Goal: Complete application form: Complete application form

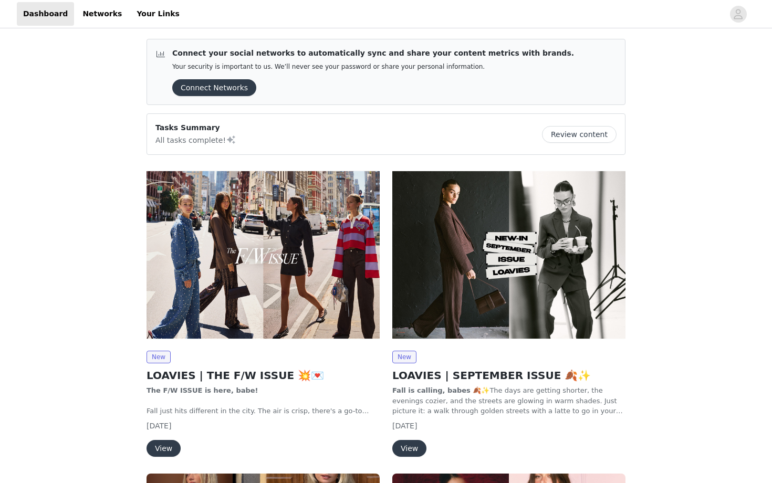
click at [166, 446] on button "View" at bounding box center [163, 448] width 34 height 17
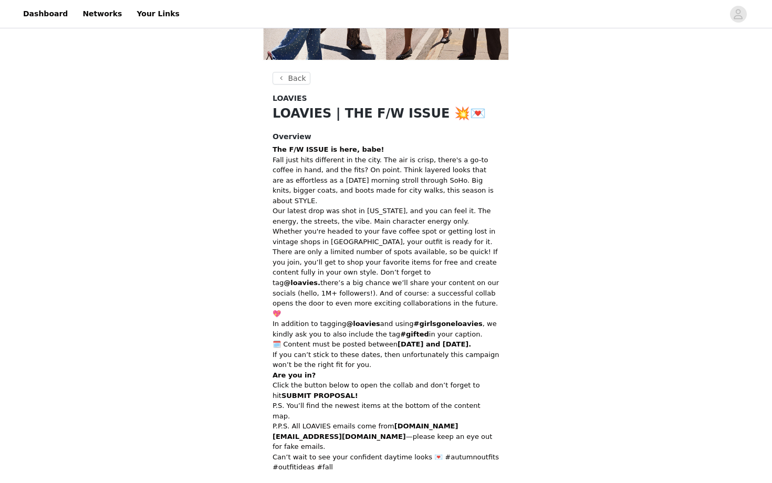
scroll to position [427, 0]
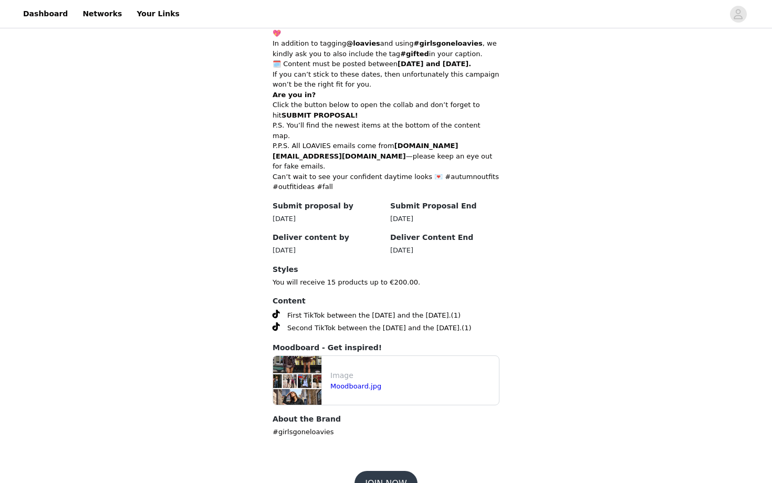
click at [378, 471] on button "JOIN NOW" at bounding box center [385, 483] width 62 height 25
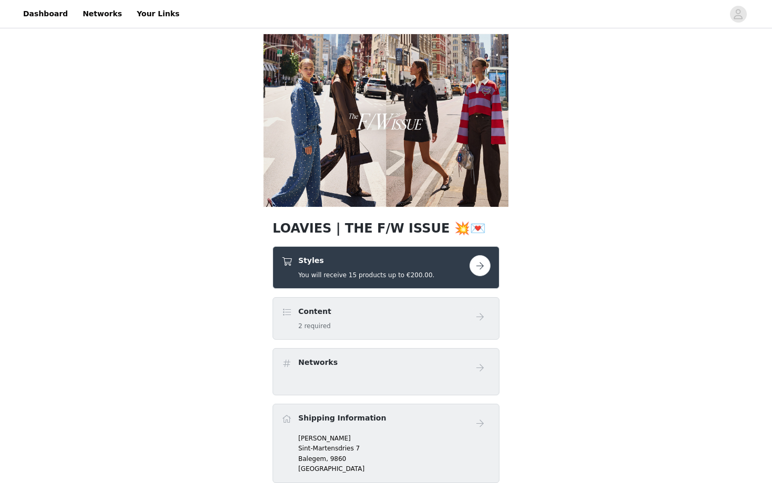
click at [473, 269] on button "button" at bounding box center [479, 265] width 21 height 21
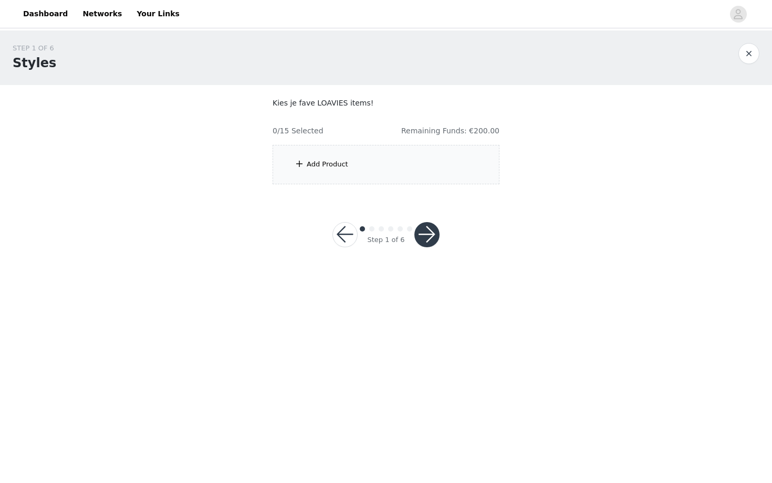
click at [351, 154] on div "Add Product" at bounding box center [386, 164] width 227 height 39
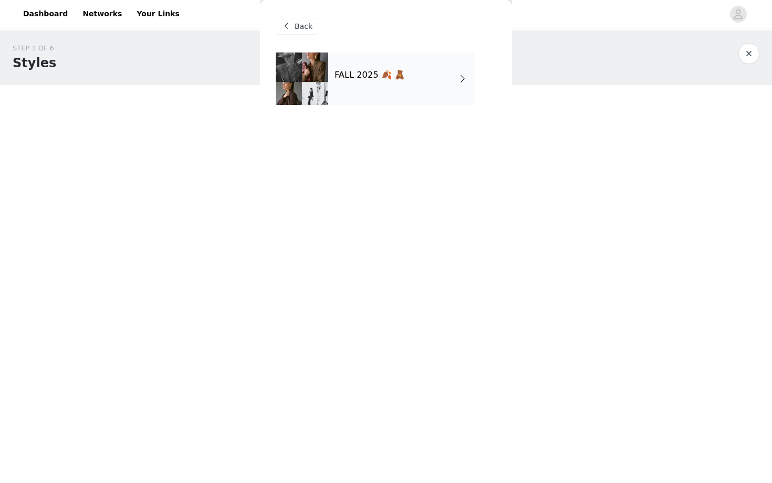
click at [341, 75] on h4 "FALL 2025 🍂 🧸" at bounding box center [369, 74] width 70 height 9
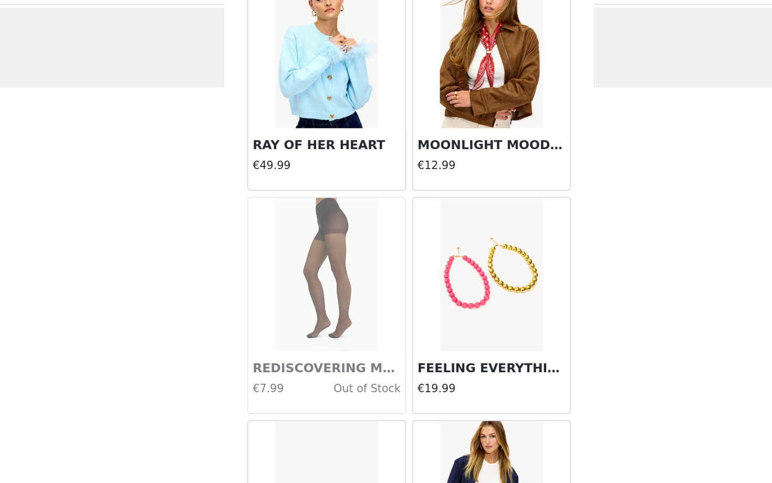
scroll to position [1124, 0]
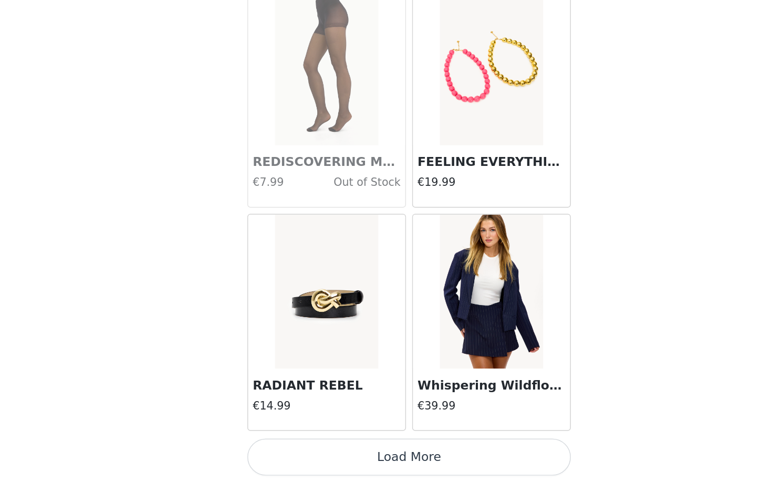
click at [374, 469] on button "Load More" at bounding box center [386, 465] width 221 height 25
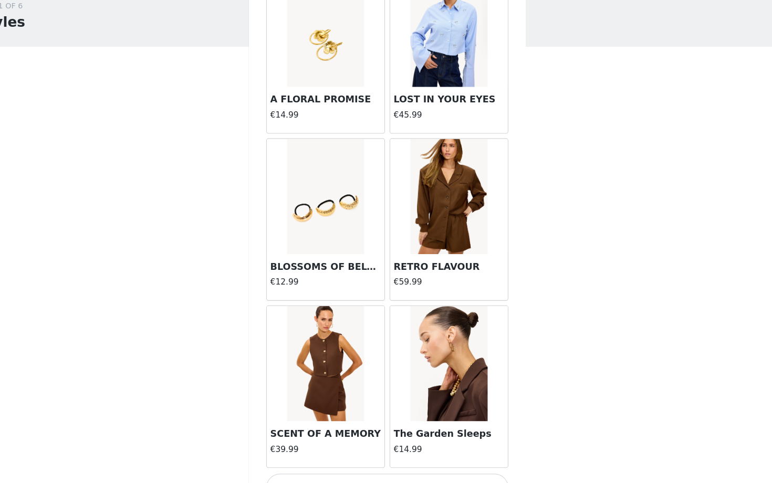
scroll to position [2646, 0]
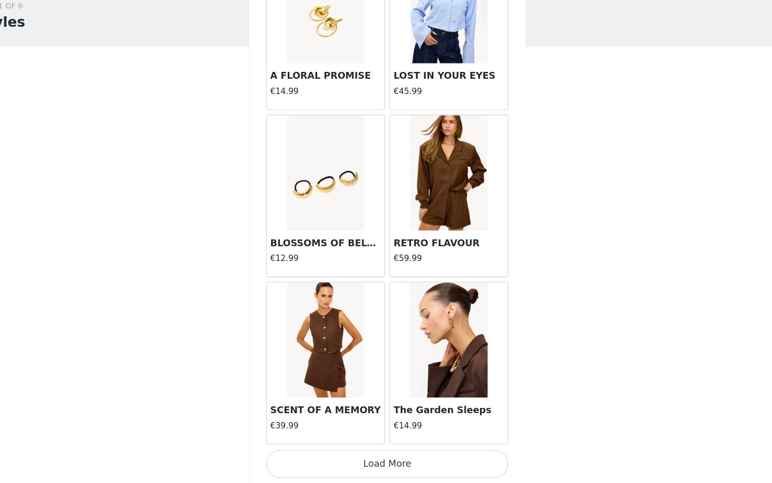
click at [379, 460] on button "Load More" at bounding box center [386, 465] width 221 height 25
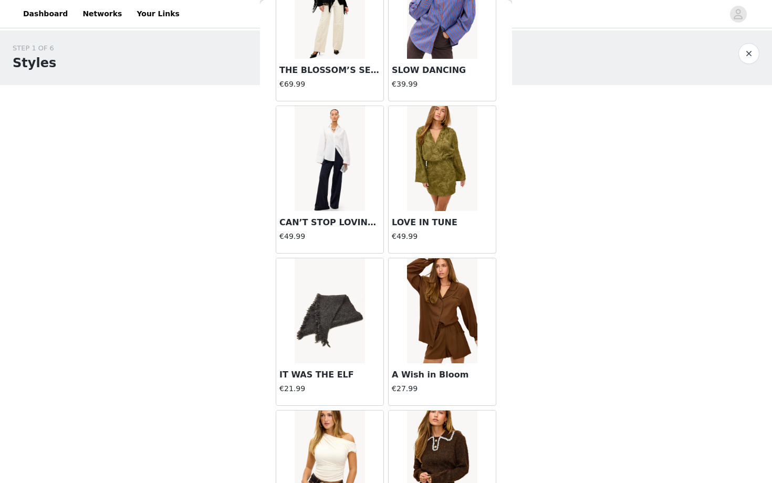
scroll to position [4169, 0]
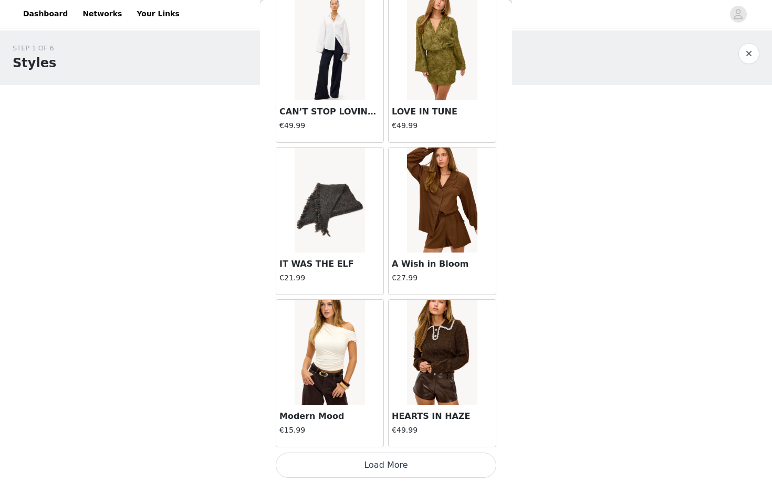
click at [397, 463] on button "Load More" at bounding box center [386, 465] width 221 height 25
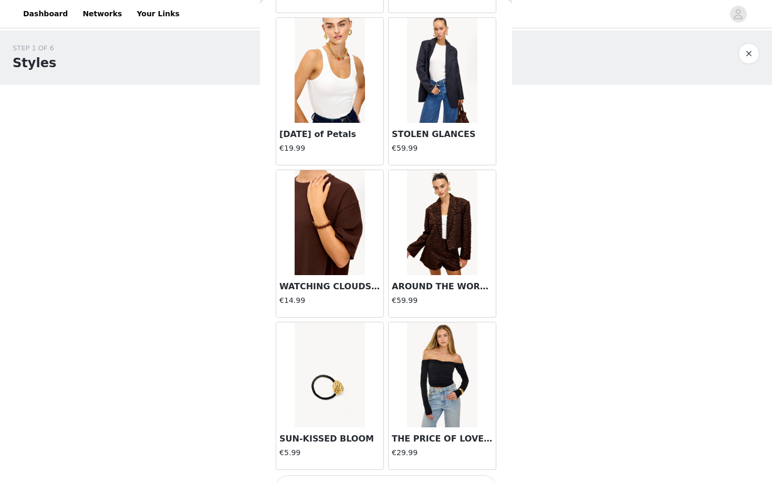
scroll to position [5692, 0]
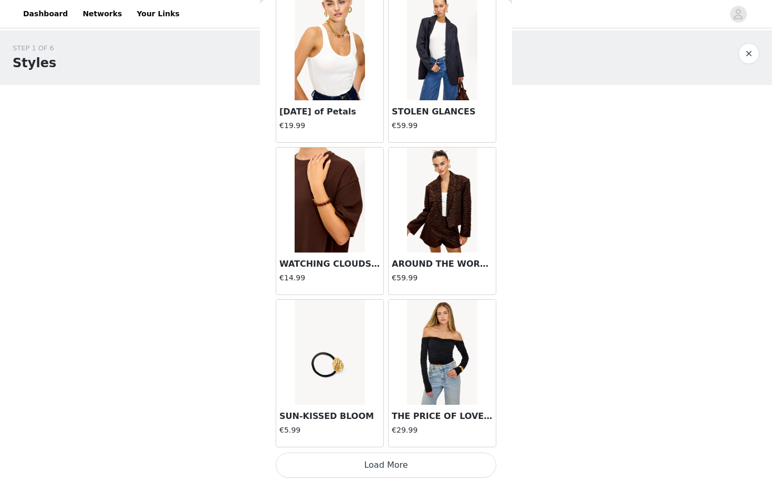
click at [344, 460] on button "Load More" at bounding box center [386, 465] width 221 height 25
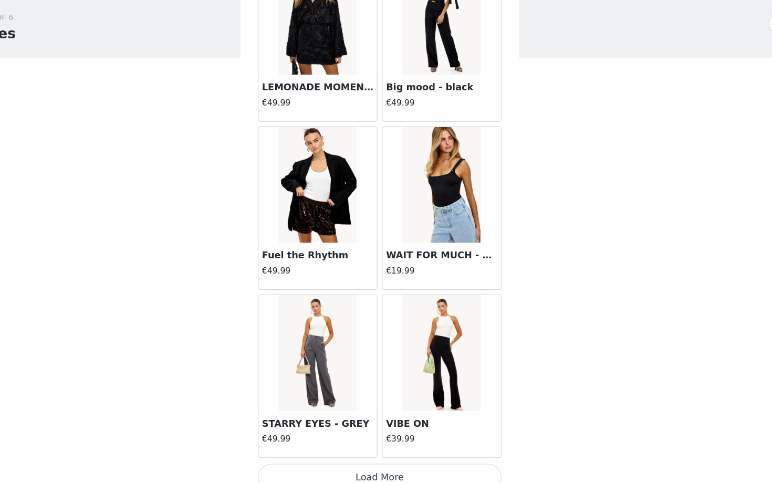
scroll to position [0, 0]
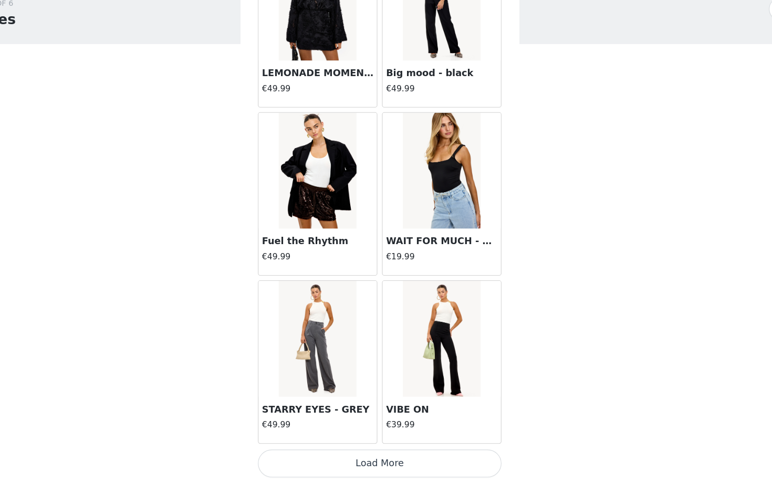
click at [355, 473] on button "Load More" at bounding box center [386, 465] width 221 height 25
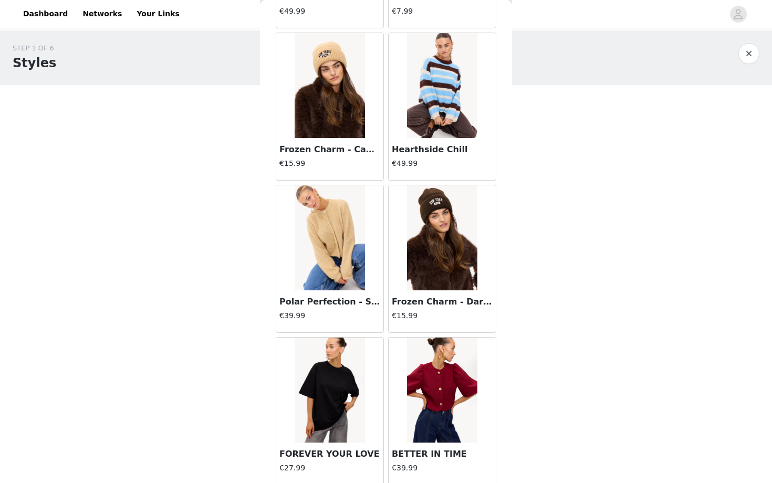
scroll to position [8737, 0]
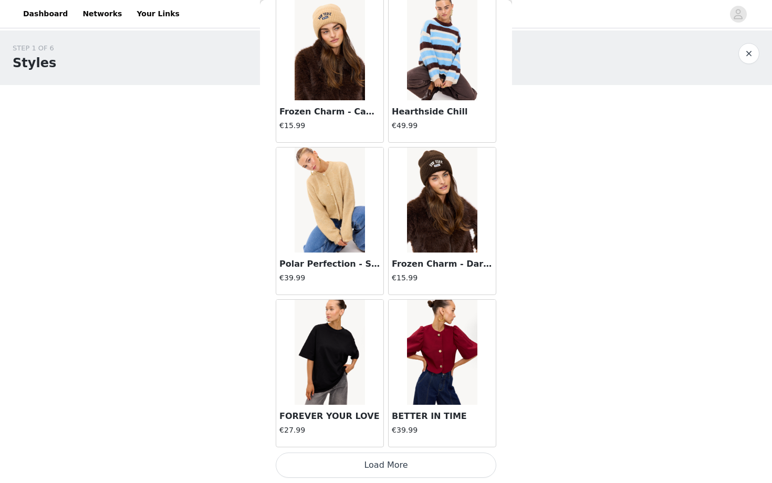
click at [323, 467] on button "Load More" at bounding box center [386, 465] width 221 height 25
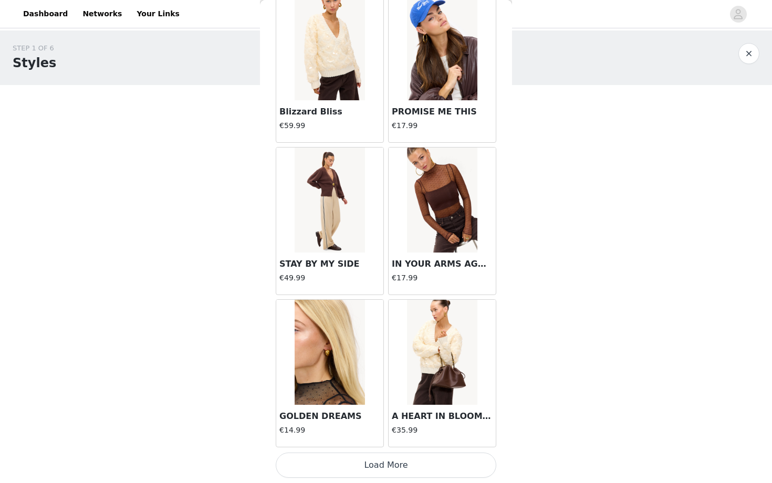
scroll to position [10259, 0]
click at [368, 466] on button "Load More" at bounding box center [386, 465] width 221 height 25
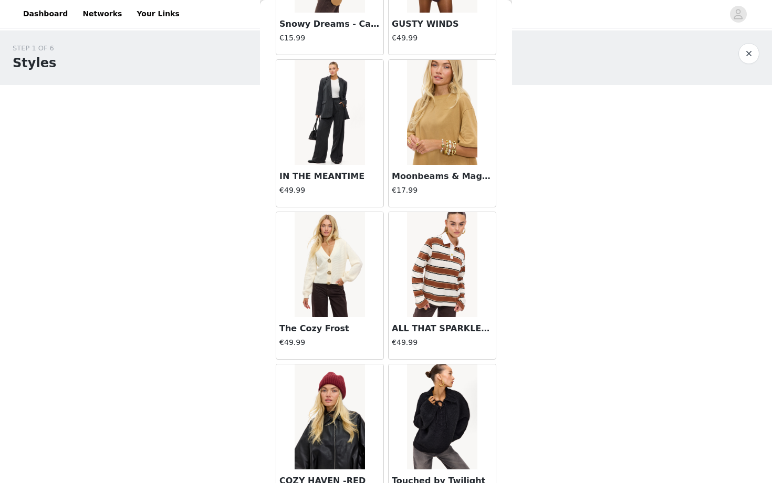
scroll to position [11719, 0]
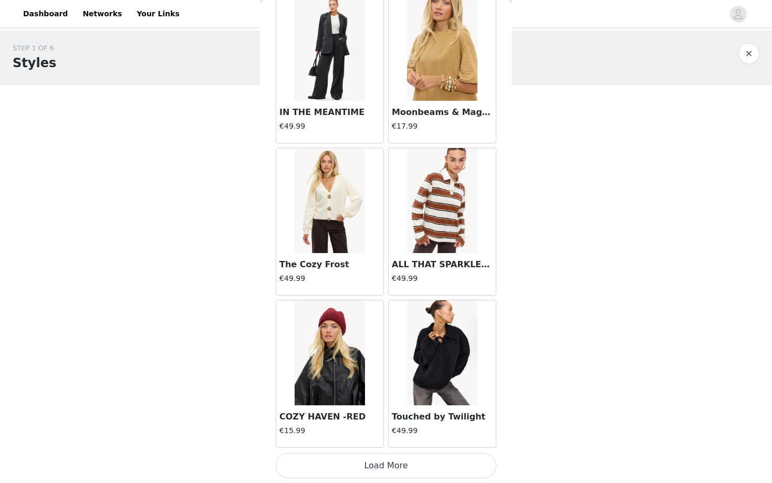
click at [336, 468] on button "Load More" at bounding box center [386, 465] width 221 height 25
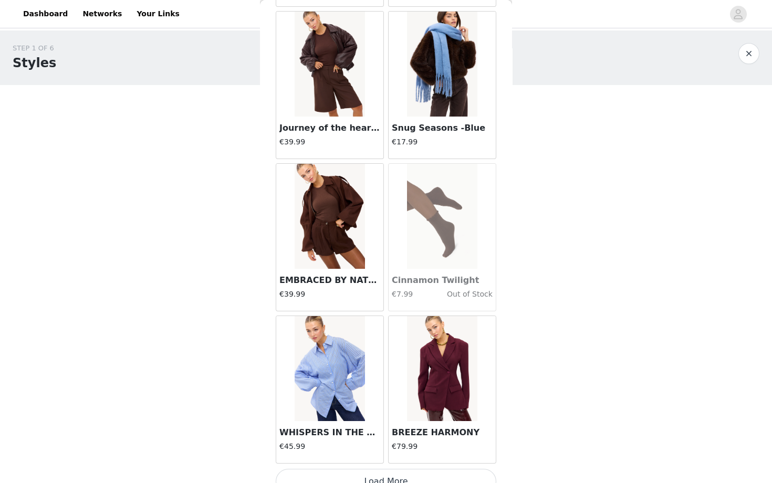
scroll to position [13305, 0]
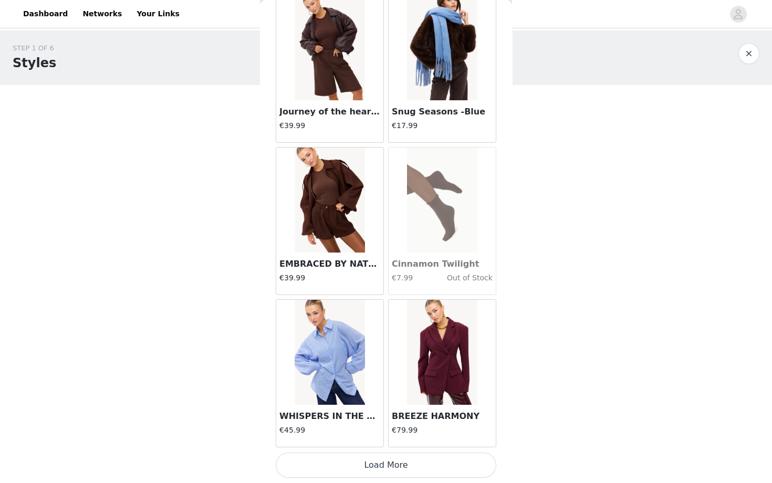
click at [372, 468] on button "Load More" at bounding box center [386, 465] width 221 height 25
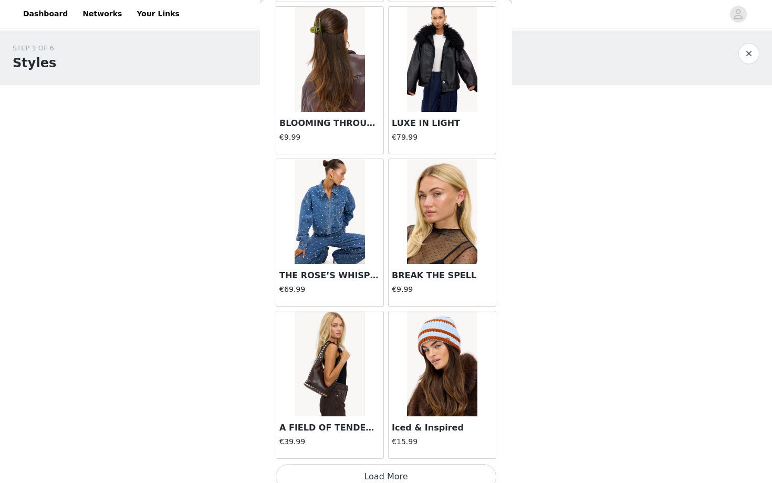
scroll to position [14828, 0]
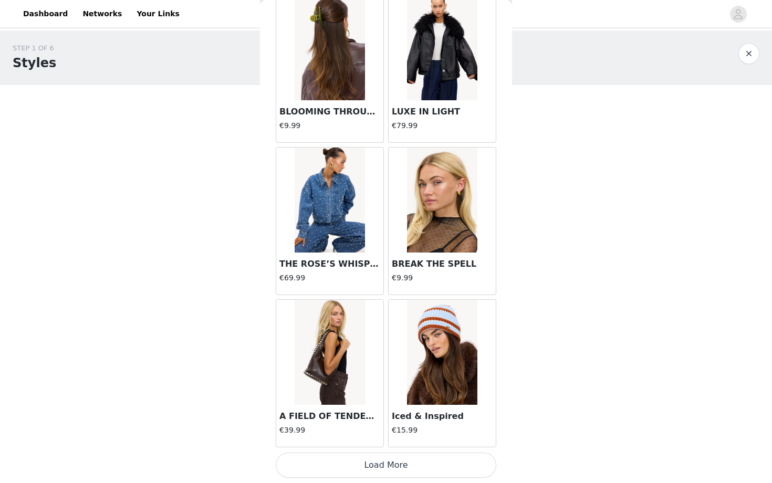
click at [340, 475] on button "Load More" at bounding box center [386, 465] width 221 height 25
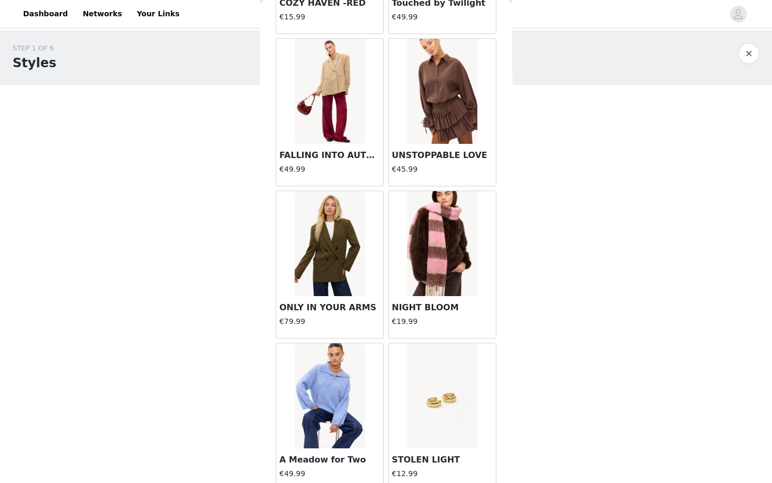
scroll to position [12192, 0]
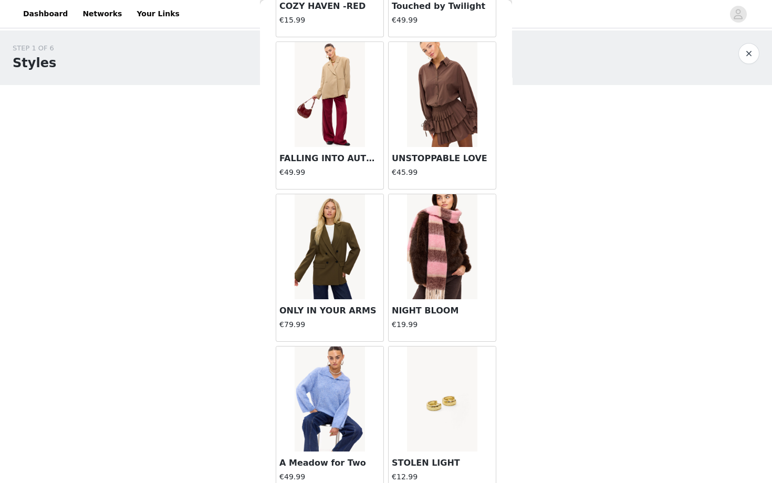
click at [337, 263] on img at bounding box center [330, 246] width 70 height 105
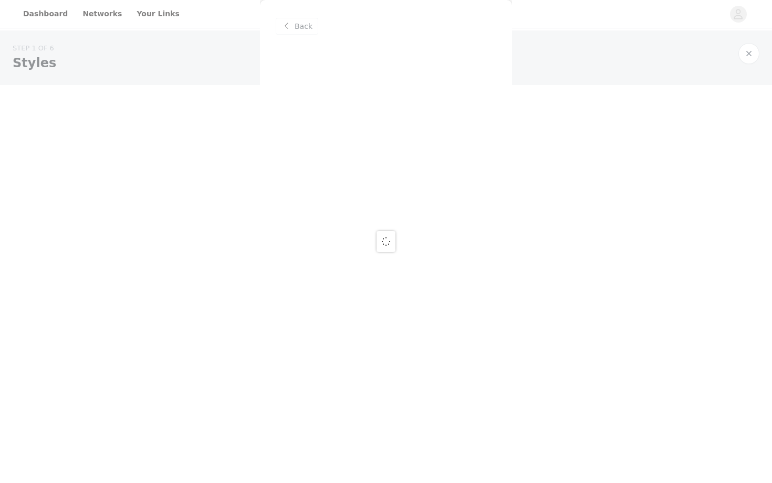
scroll to position [0, 0]
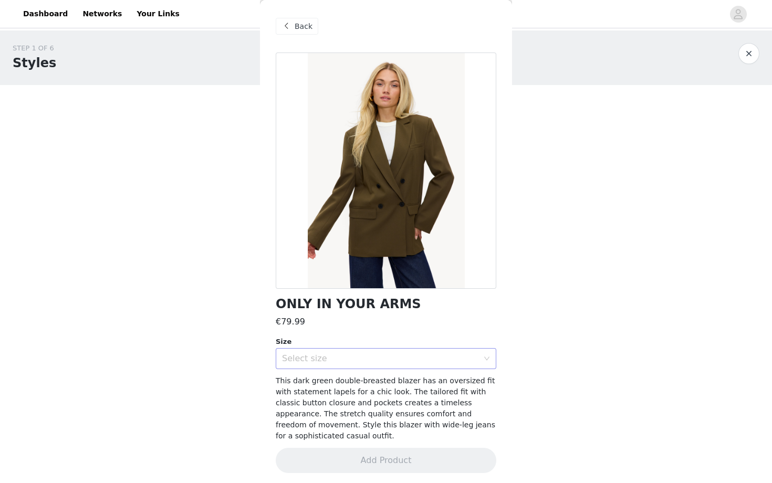
click at [323, 354] on div "Select size" at bounding box center [380, 358] width 196 height 11
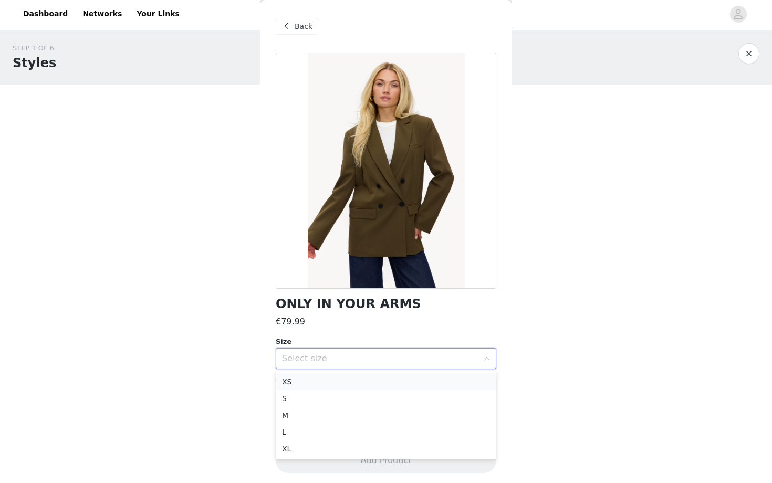
click at [302, 381] on li "XS" at bounding box center [386, 381] width 221 height 17
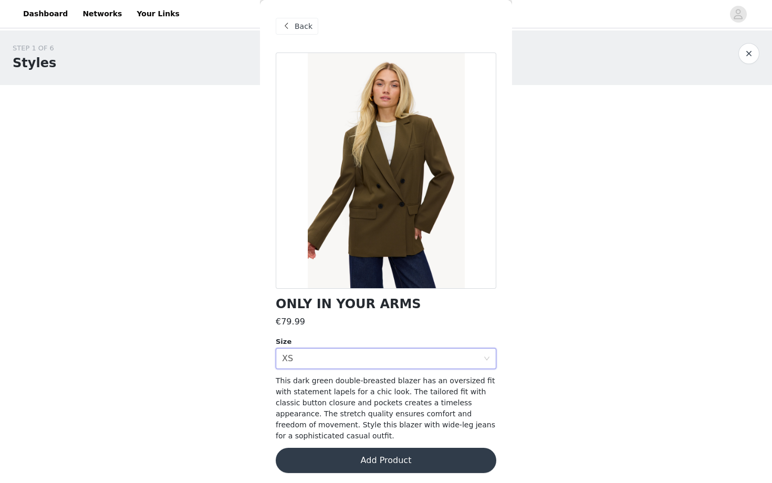
click at [353, 456] on button "Add Product" at bounding box center [386, 460] width 221 height 25
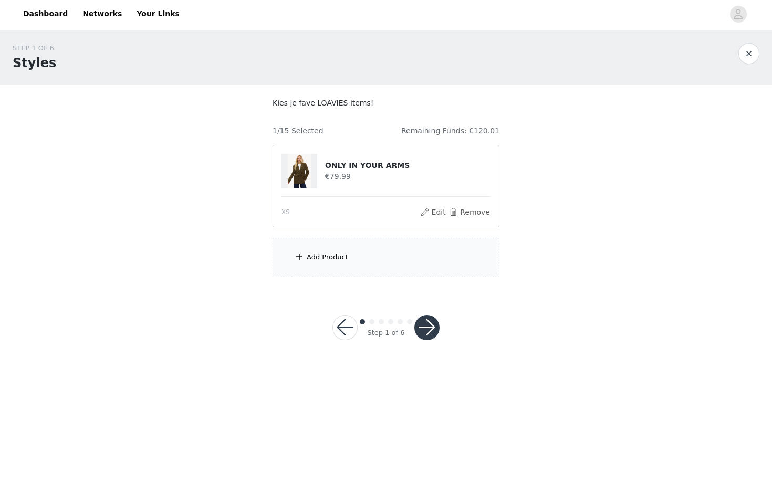
click at [311, 245] on div "Add Product" at bounding box center [386, 257] width 227 height 39
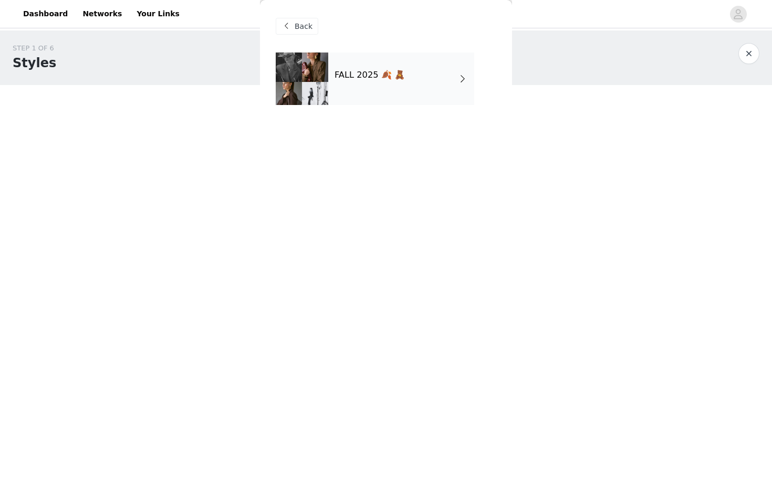
click at [353, 78] on h4 "FALL 2025 🍂 🧸" at bounding box center [369, 74] width 70 height 9
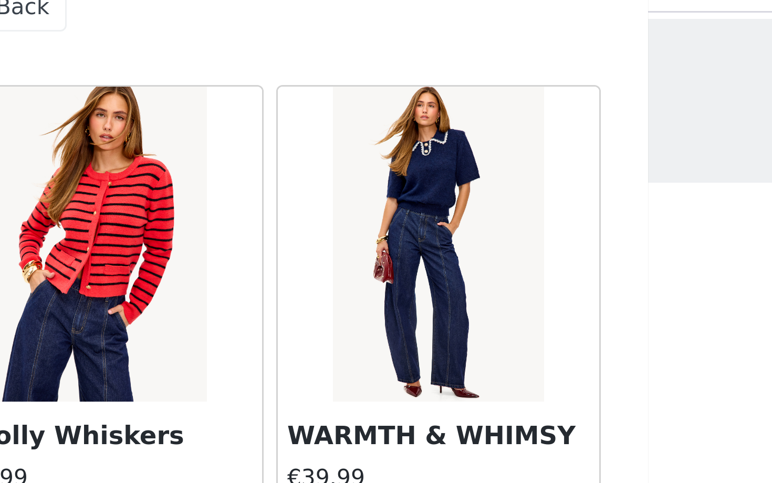
click at [443, 135] on img at bounding box center [442, 105] width 70 height 105
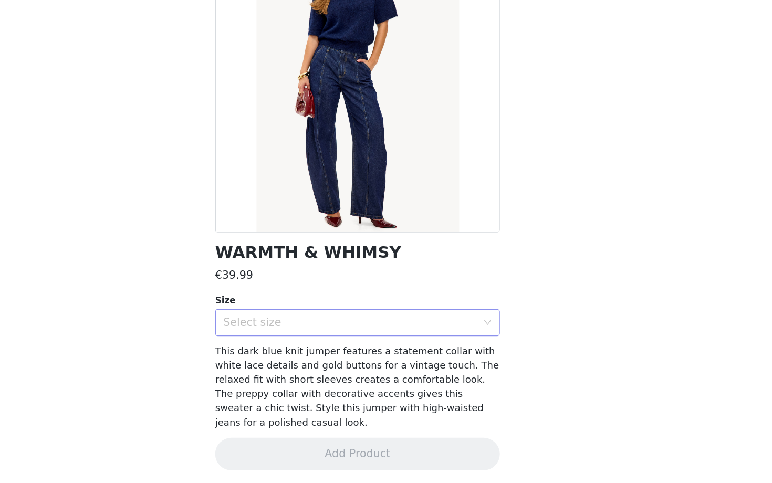
click at [342, 354] on div "Select size" at bounding box center [380, 358] width 196 height 11
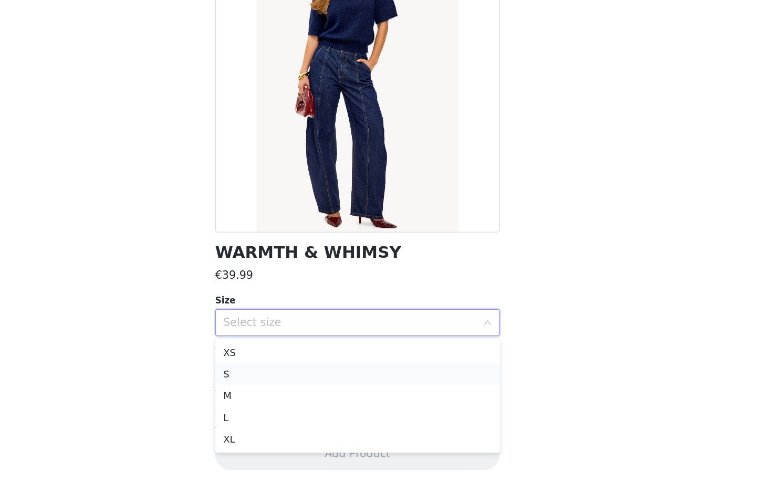
click at [329, 401] on li "S" at bounding box center [386, 398] width 221 height 17
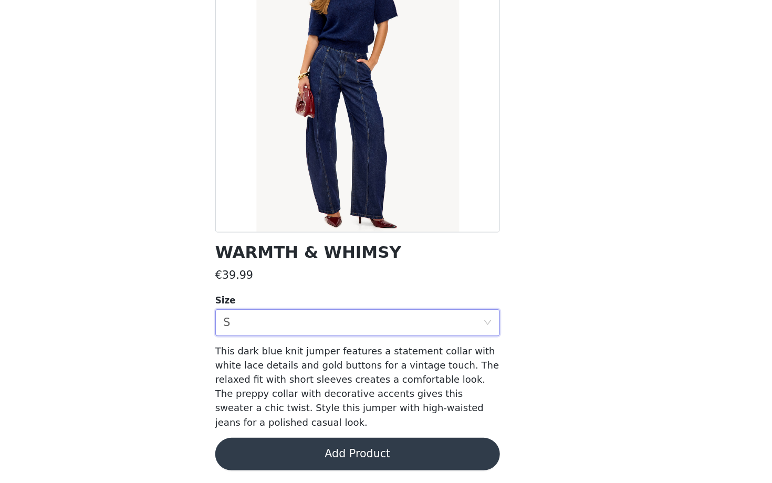
click at [380, 448] on button "Add Product" at bounding box center [386, 460] width 221 height 25
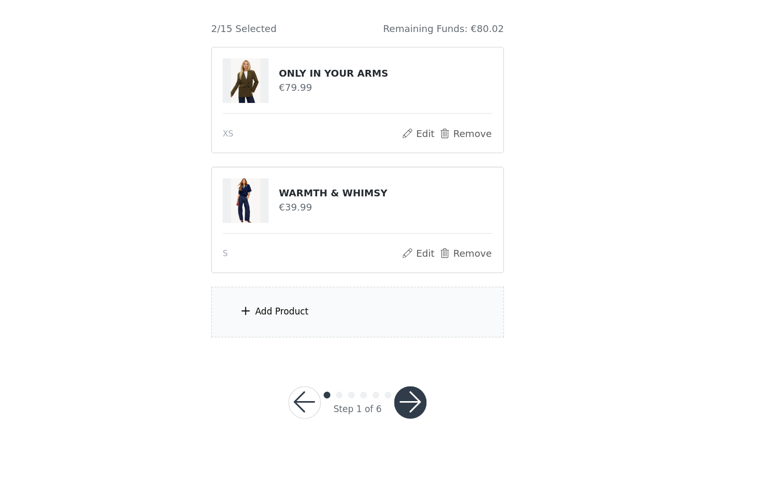
click at [379, 348] on div "Add Product" at bounding box center [386, 350] width 227 height 39
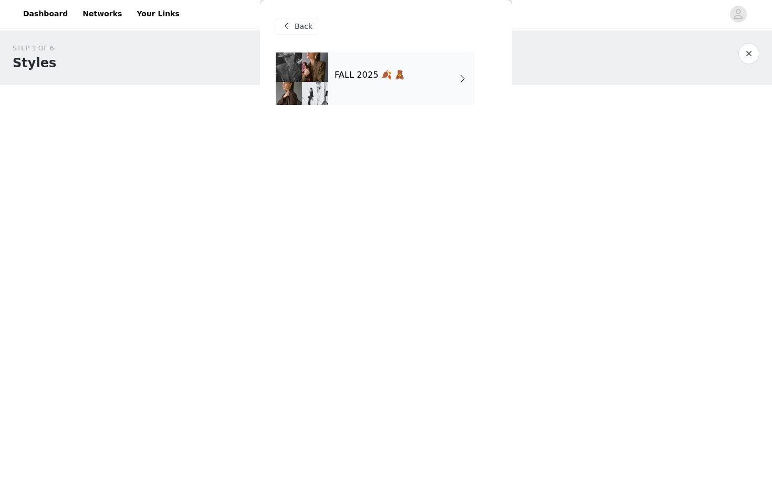
click at [366, 62] on div "FALL 2025 🍂 🧸" at bounding box center [401, 79] width 146 height 53
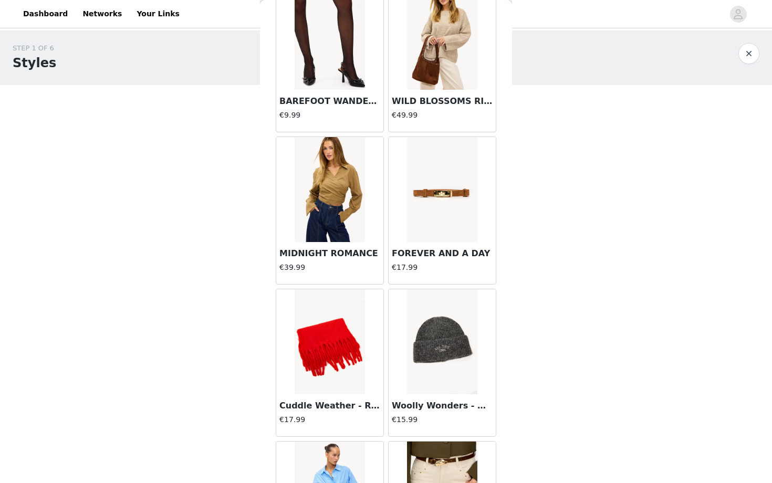
scroll to position [1124, 0]
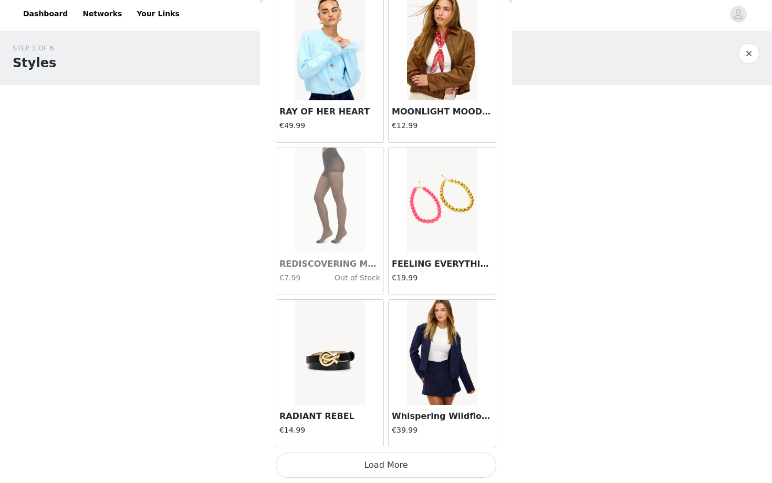
click at [392, 456] on button "Load More" at bounding box center [386, 465] width 221 height 25
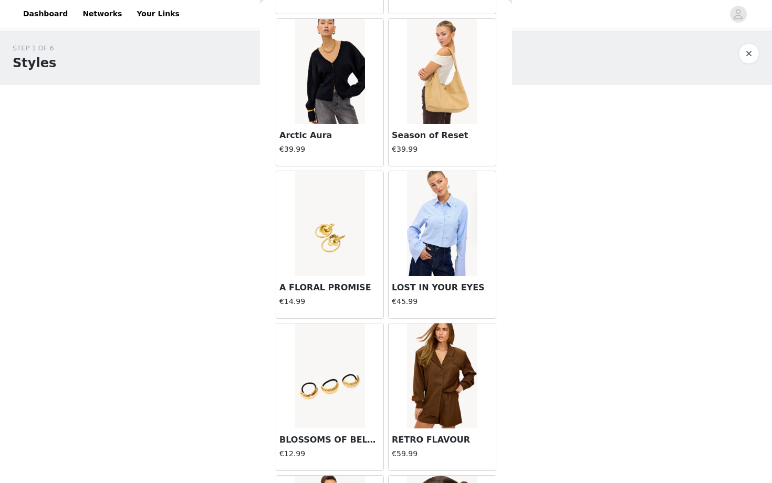
scroll to position [2646, 0]
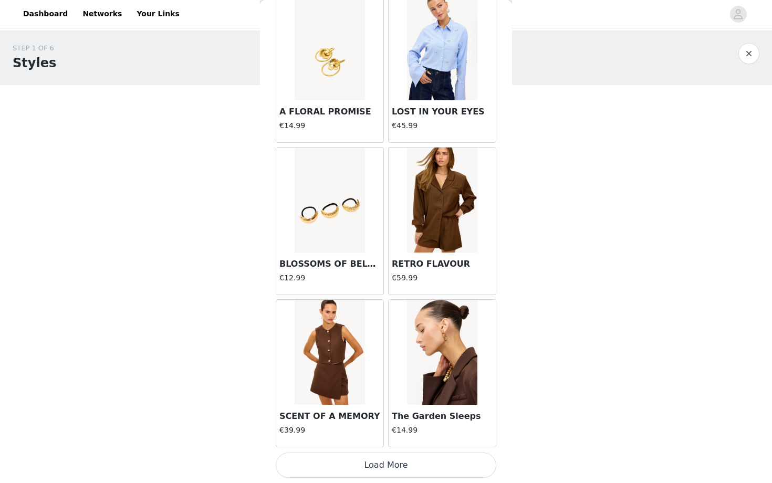
click at [397, 470] on button "Load More" at bounding box center [386, 465] width 221 height 25
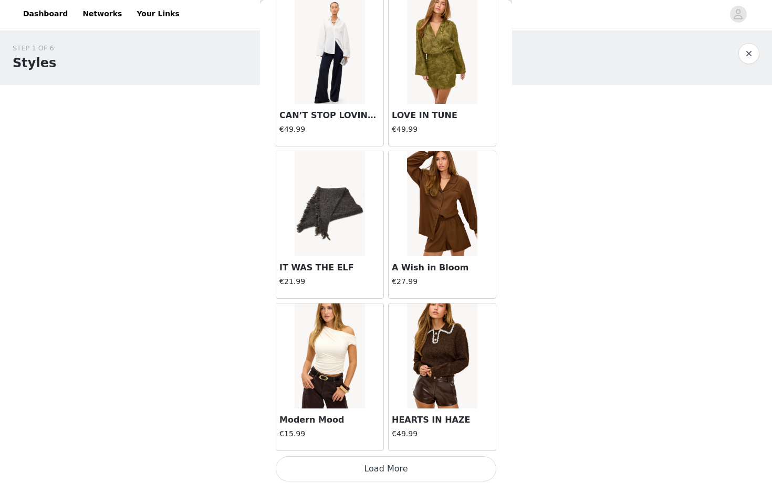
scroll to position [4169, 0]
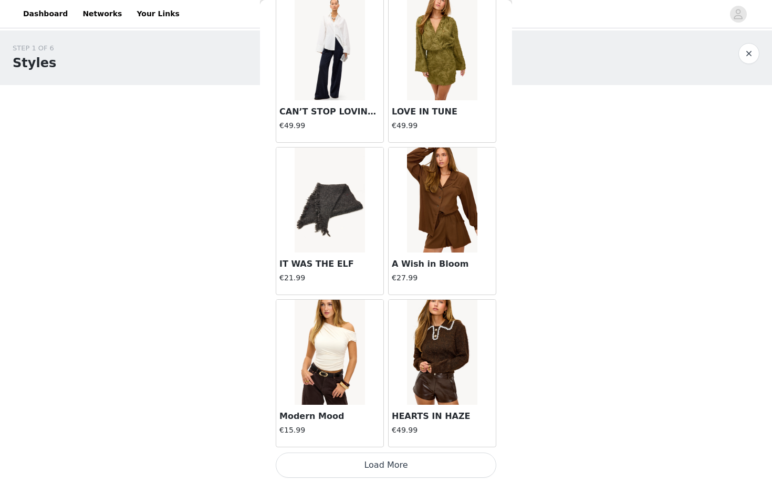
click at [417, 462] on button "Load More" at bounding box center [386, 465] width 221 height 25
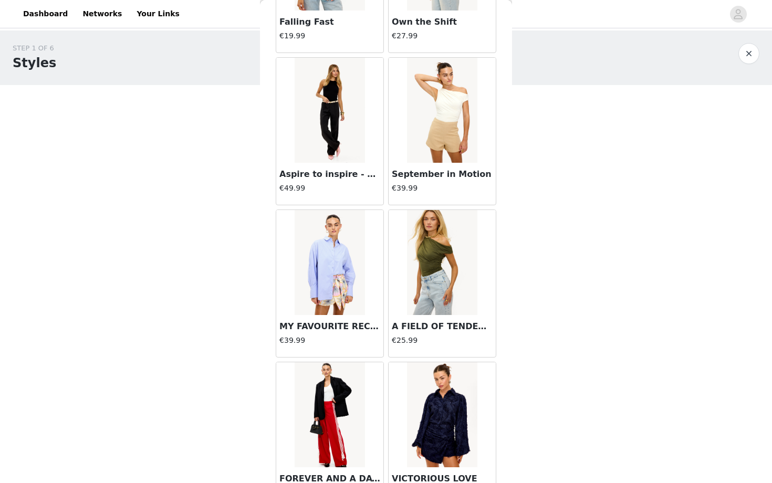
scroll to position [5692, 0]
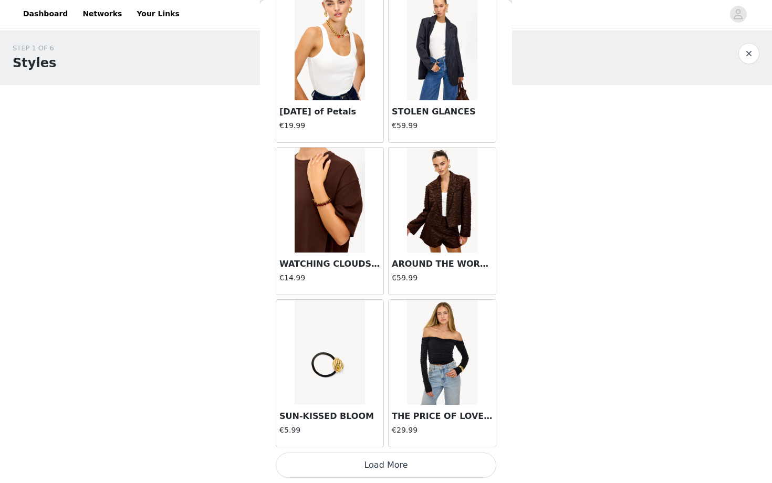
click at [411, 470] on button "Load More" at bounding box center [386, 465] width 221 height 25
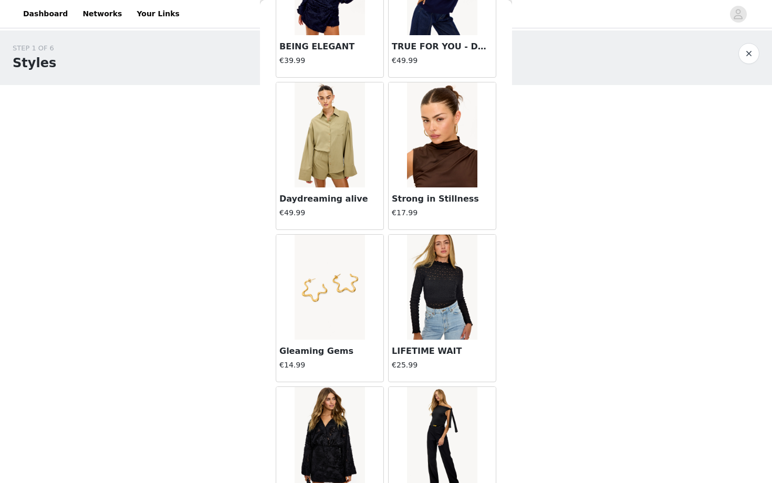
scroll to position [7214, 0]
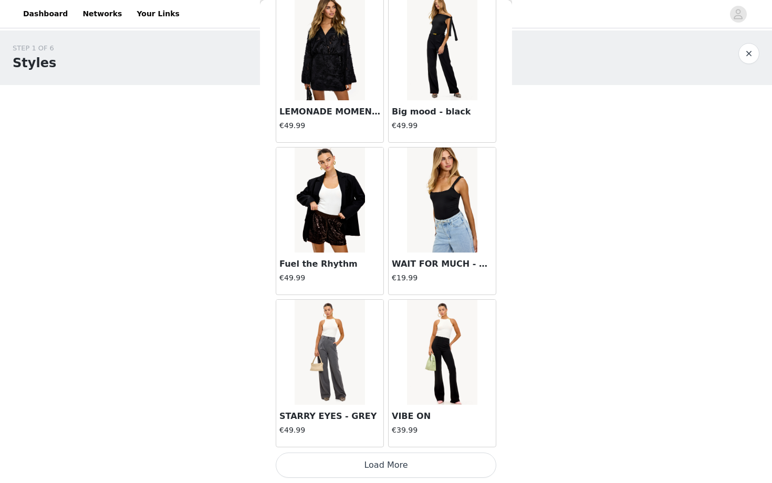
click at [402, 471] on button "Load More" at bounding box center [386, 465] width 221 height 25
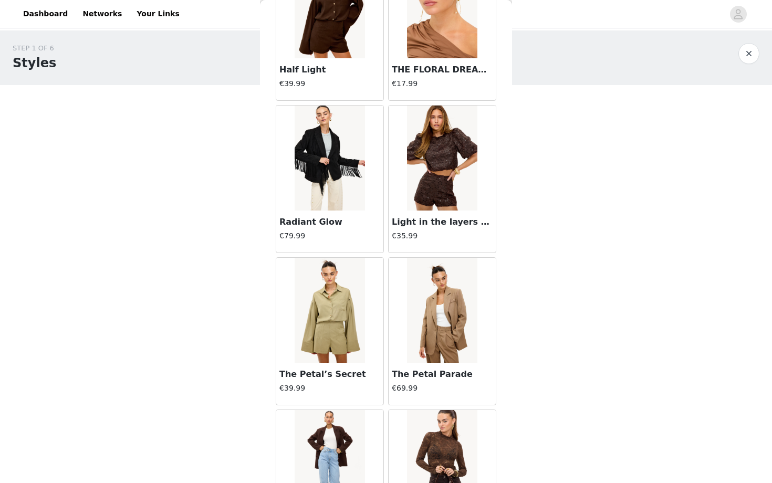
scroll to position [8737, 0]
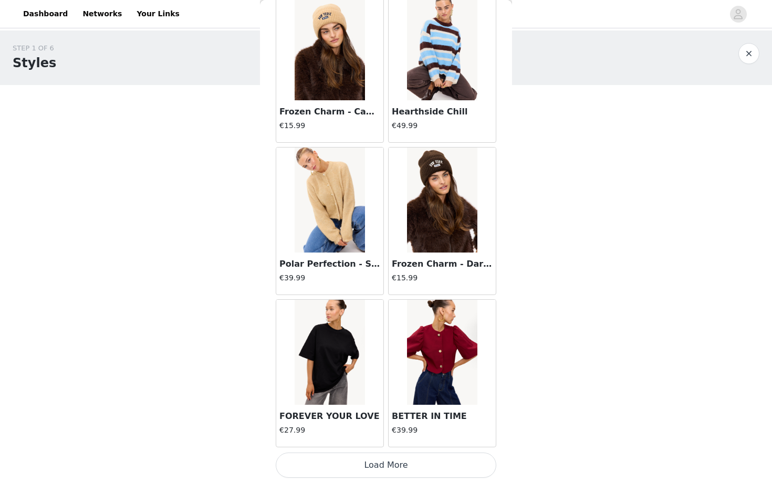
click at [398, 459] on button "Load More" at bounding box center [386, 465] width 221 height 25
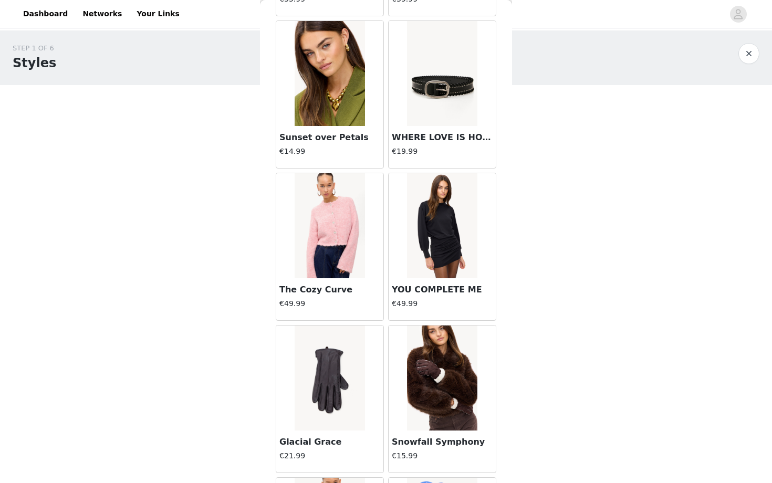
scroll to position [9803, 0]
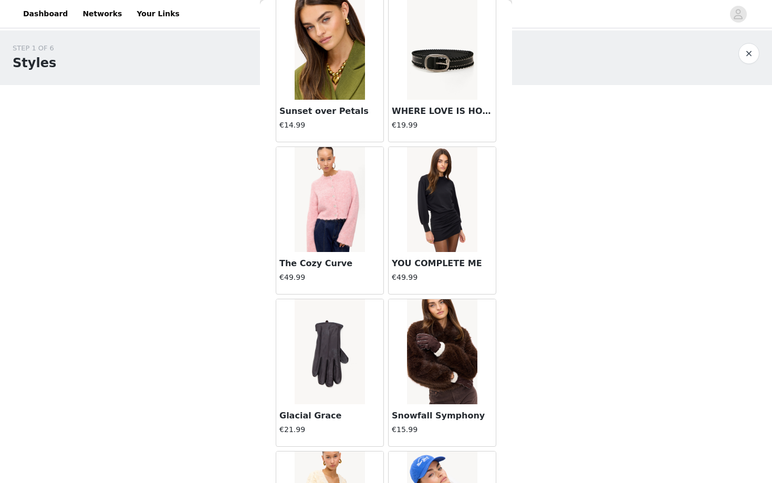
click at [436, 216] on img at bounding box center [442, 199] width 70 height 105
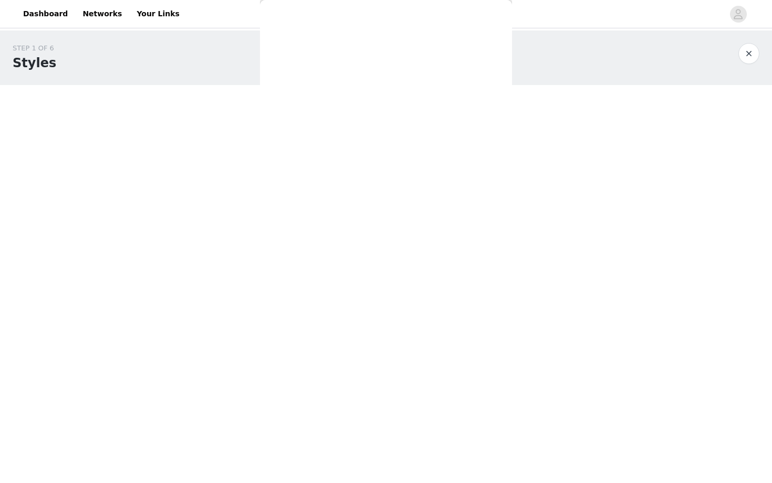
scroll to position [0, 0]
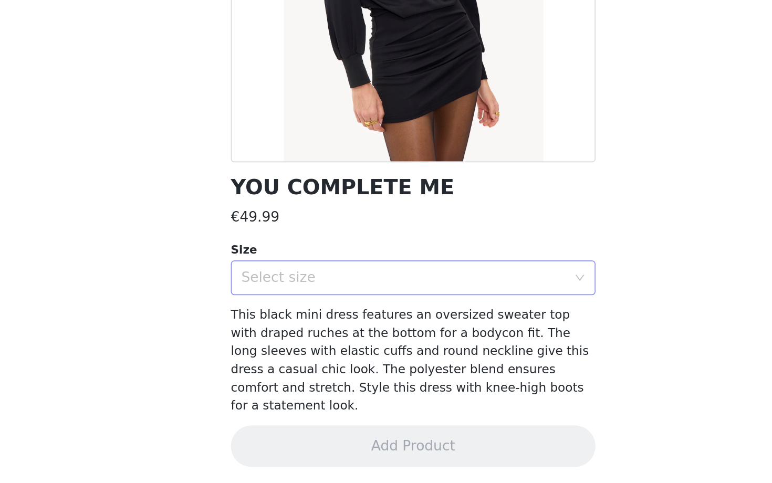
click at [327, 358] on div "Select size" at bounding box center [380, 358] width 196 height 11
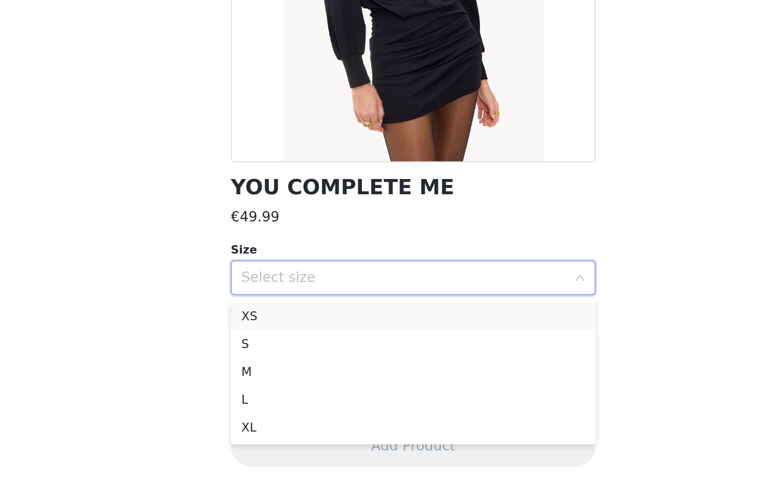
click at [317, 383] on li "XS" at bounding box center [386, 381] width 221 height 17
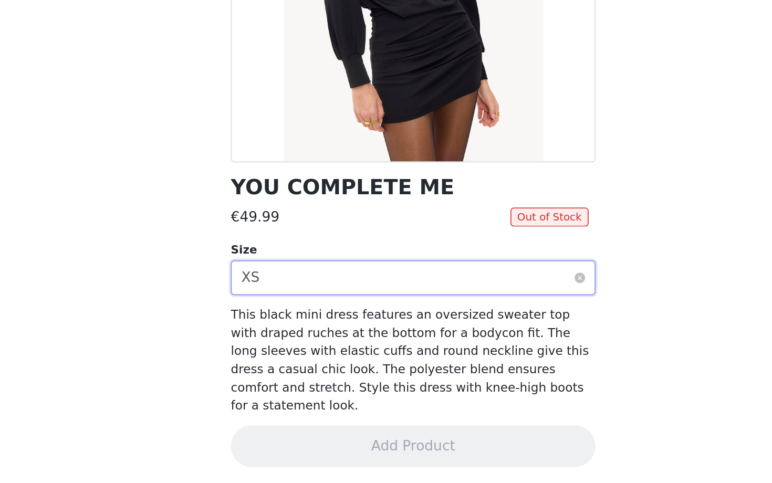
click at [348, 362] on div "Select size XS" at bounding box center [382, 359] width 201 height 20
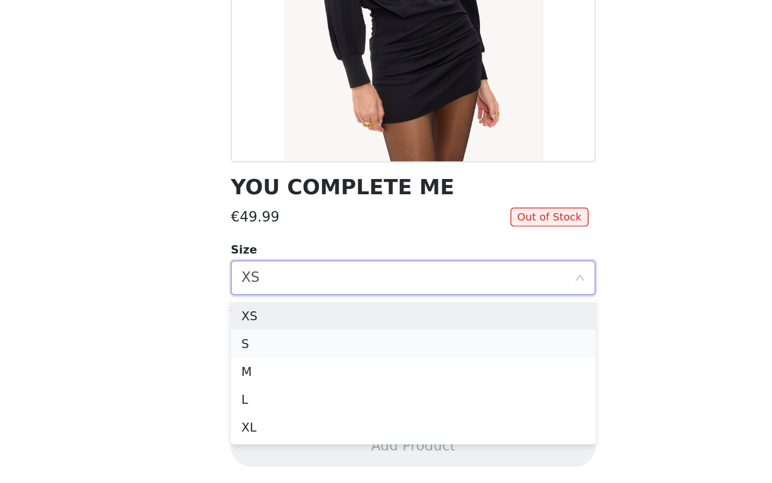
click at [335, 399] on li "S" at bounding box center [386, 398] width 221 height 17
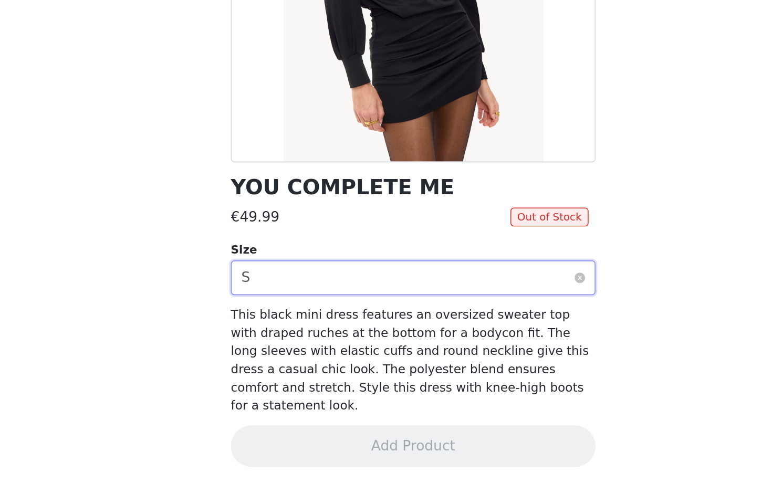
click at [324, 357] on div "Select size S" at bounding box center [382, 359] width 201 height 20
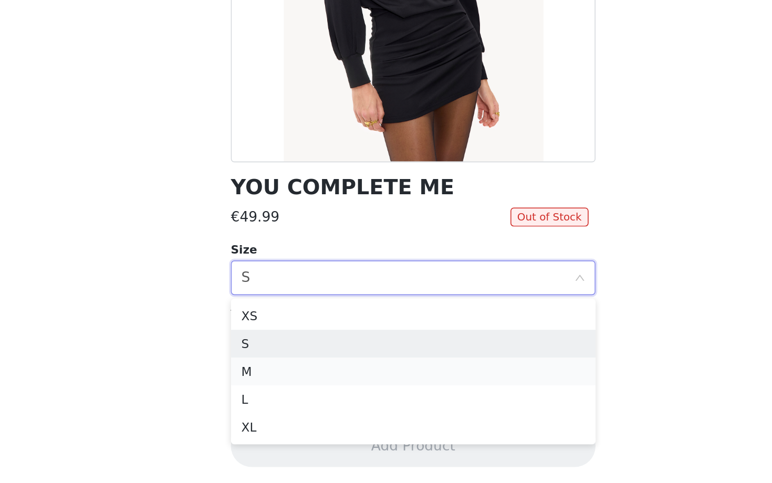
click at [318, 413] on li "M" at bounding box center [386, 415] width 221 height 17
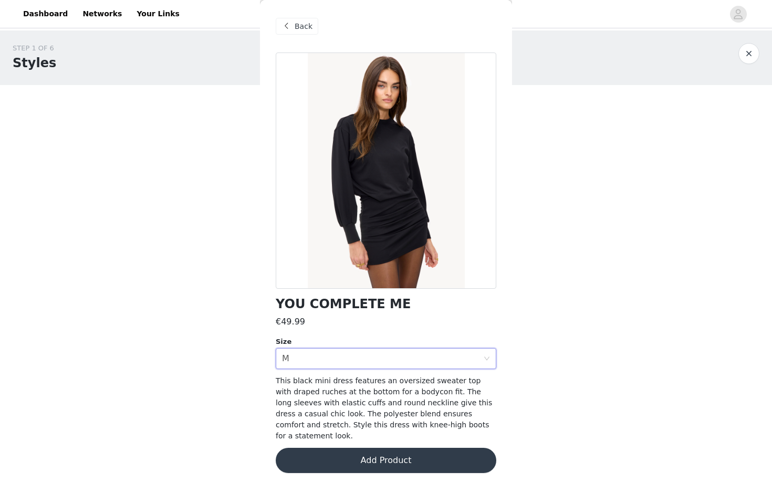
click at [300, 26] on span "Back" at bounding box center [304, 26] width 18 height 11
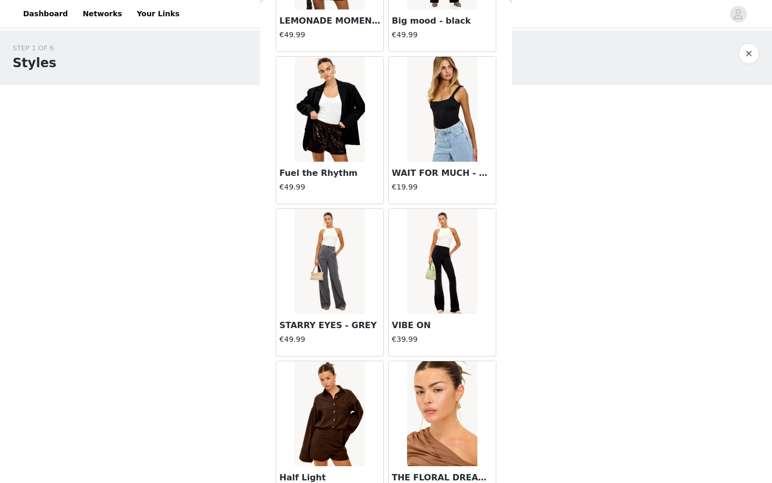
scroll to position [7300, 0]
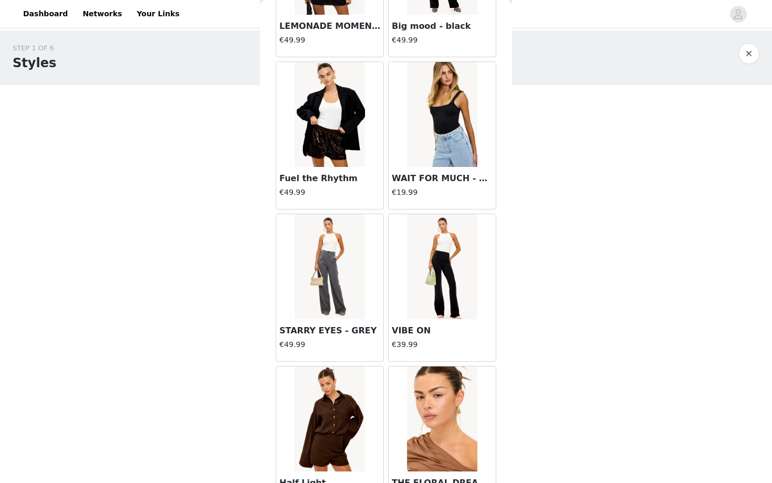
click at [315, 150] on img at bounding box center [330, 114] width 70 height 105
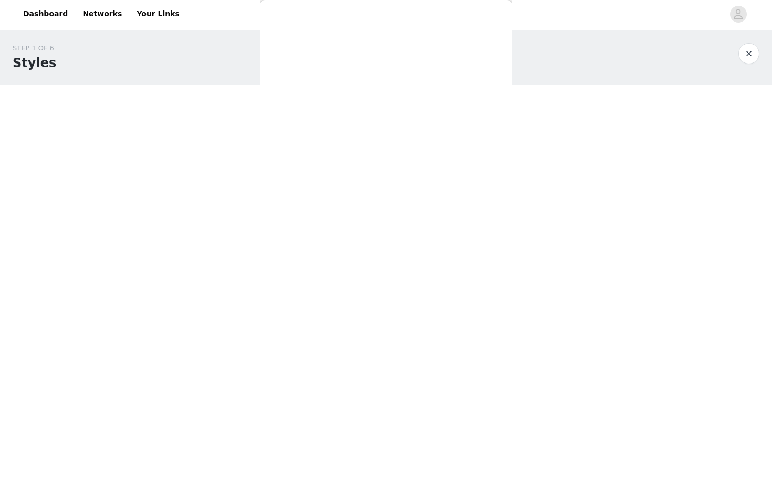
scroll to position [0, 0]
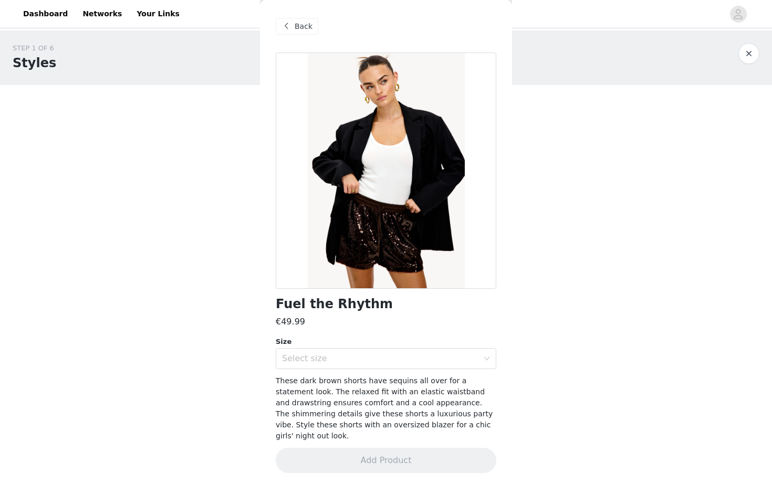
click at [293, 25] on div "Back" at bounding box center [297, 26] width 43 height 17
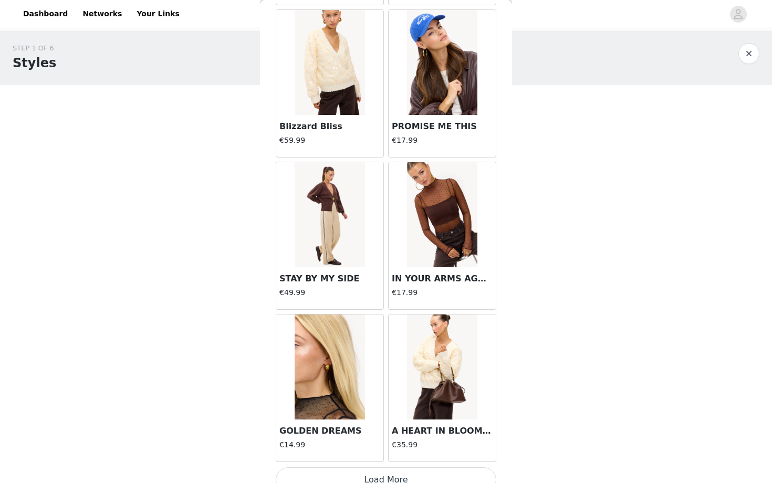
scroll to position [10260, 0]
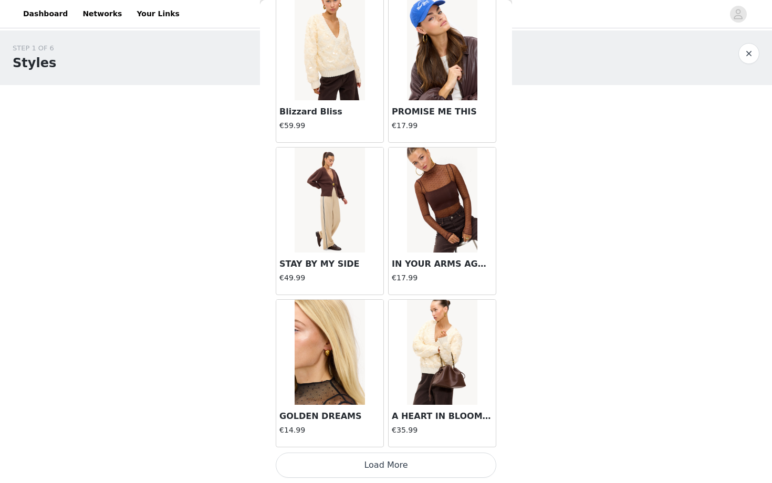
click at [320, 459] on button "Load More" at bounding box center [386, 465] width 221 height 25
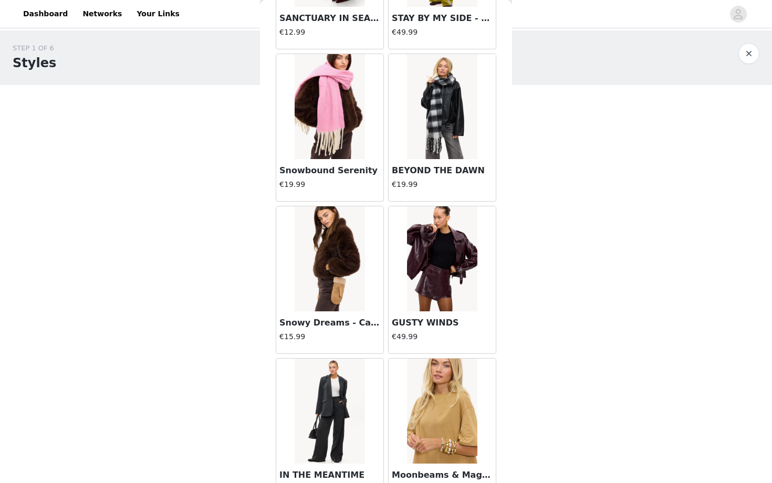
scroll to position [11419, 0]
click at [428, 327] on h3 "GUSTY WINDS" at bounding box center [442, 323] width 101 height 13
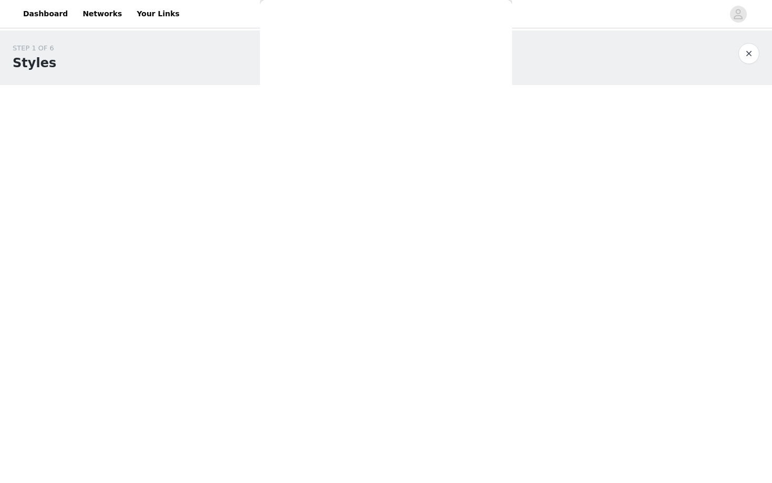
scroll to position [0, 0]
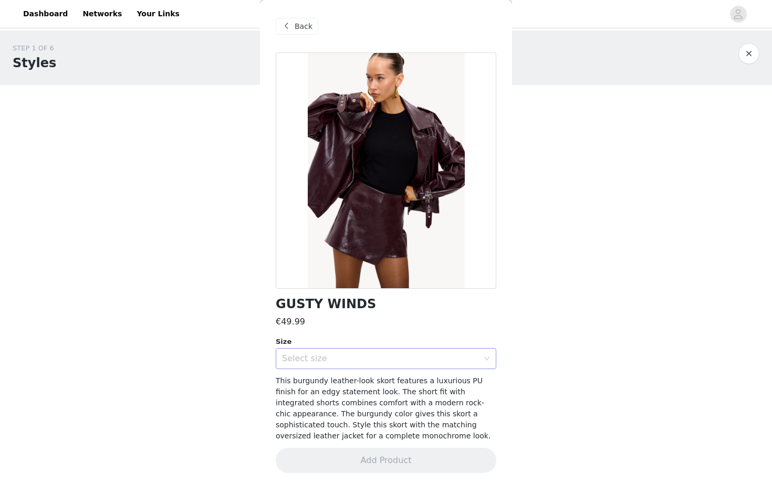
click at [405, 356] on div "Select size" at bounding box center [380, 358] width 196 height 11
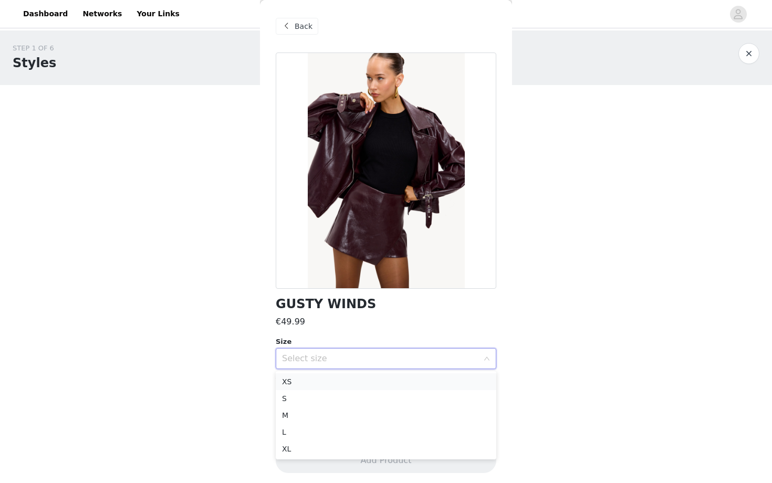
click at [361, 384] on li "XS" at bounding box center [386, 381] width 221 height 17
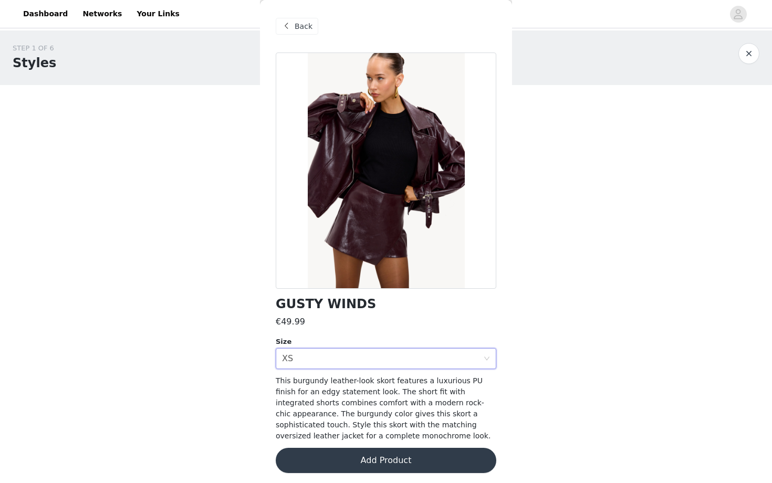
click at [370, 456] on button "Add Product" at bounding box center [386, 460] width 221 height 25
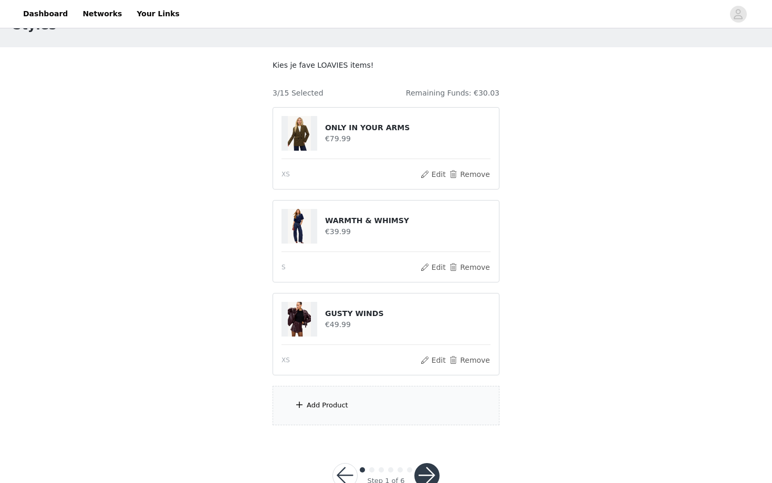
scroll to position [39, 0]
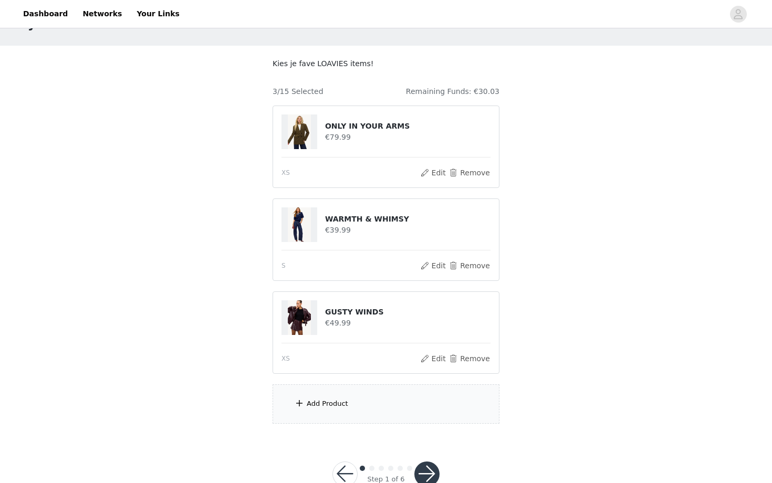
click at [355, 399] on div "Add Product" at bounding box center [386, 403] width 227 height 39
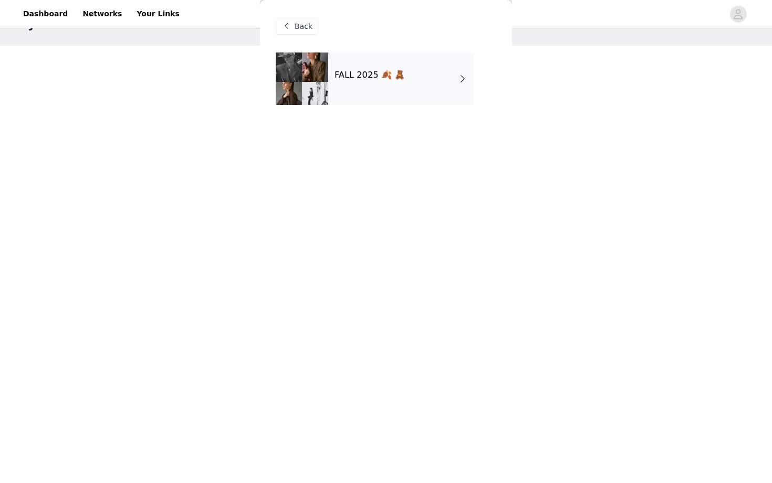
click at [402, 101] on div "FALL 2025 🍂 🧸" at bounding box center [401, 79] width 146 height 53
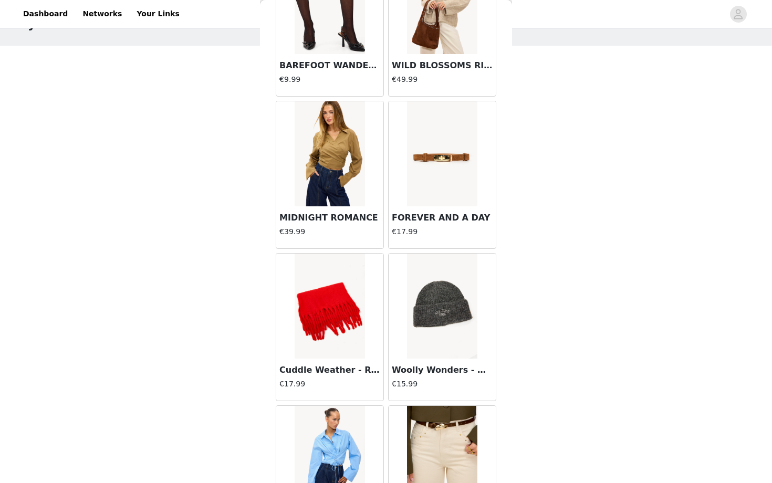
scroll to position [1124, 0]
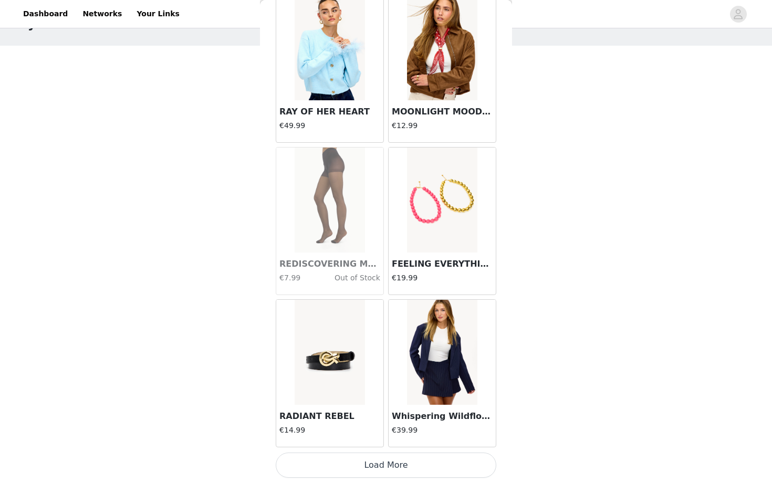
click at [345, 473] on button "Load More" at bounding box center [386, 465] width 221 height 25
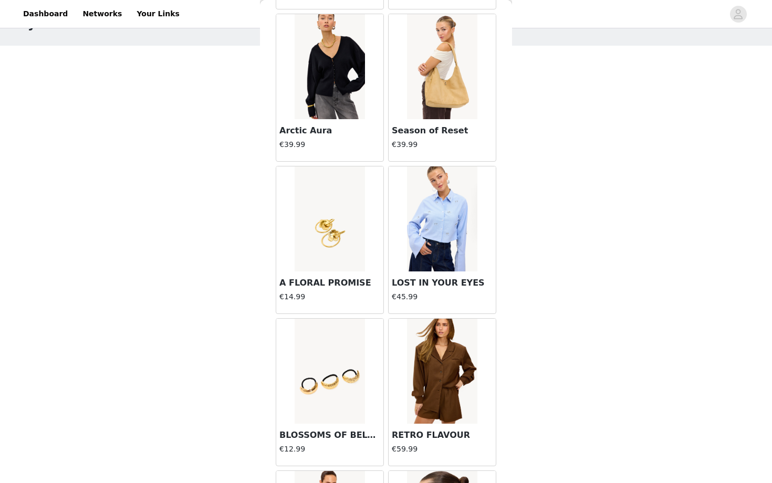
scroll to position [2646, 0]
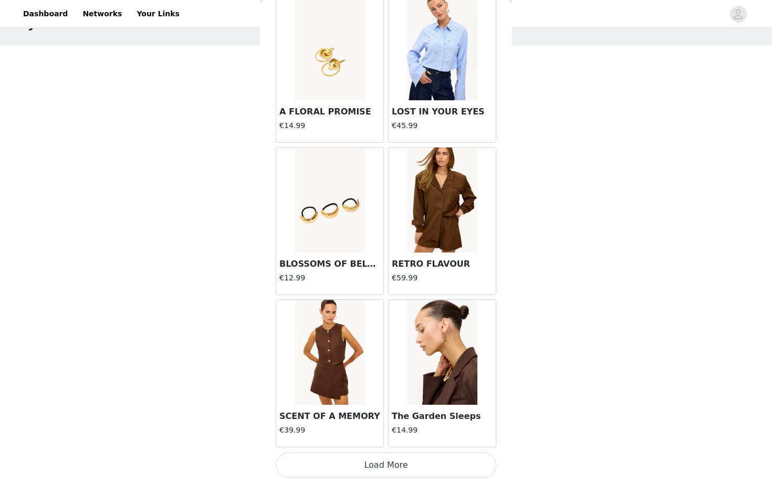
click at [361, 464] on button "Load More" at bounding box center [386, 465] width 221 height 25
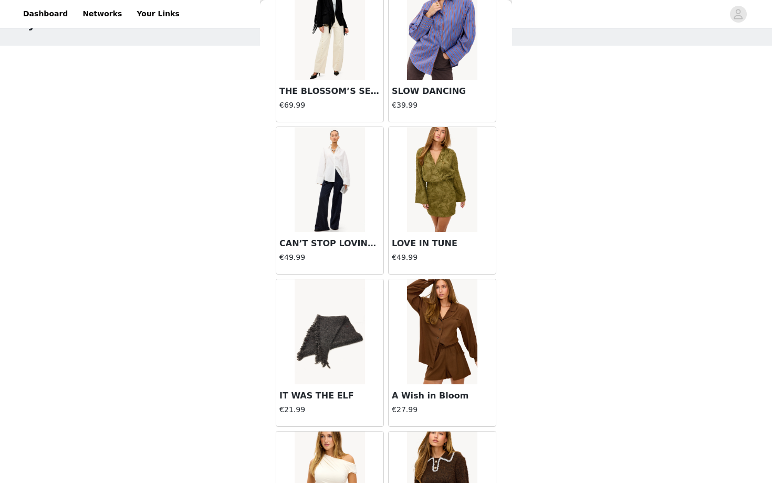
scroll to position [4169, 0]
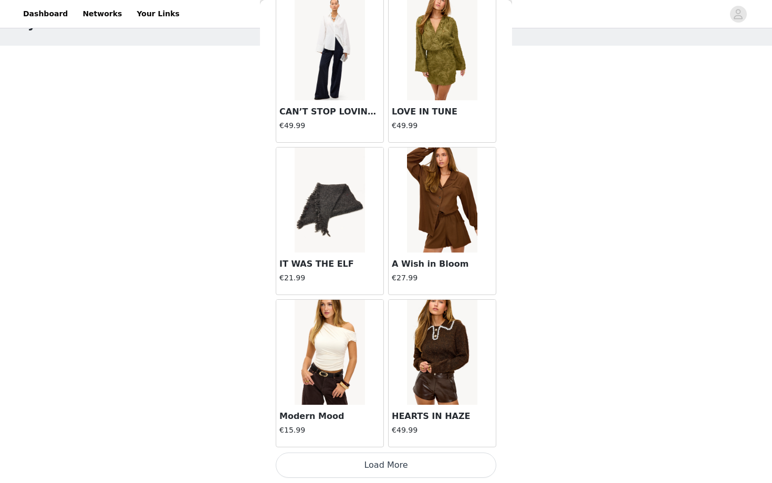
click at [395, 464] on button "Load More" at bounding box center [386, 465] width 221 height 25
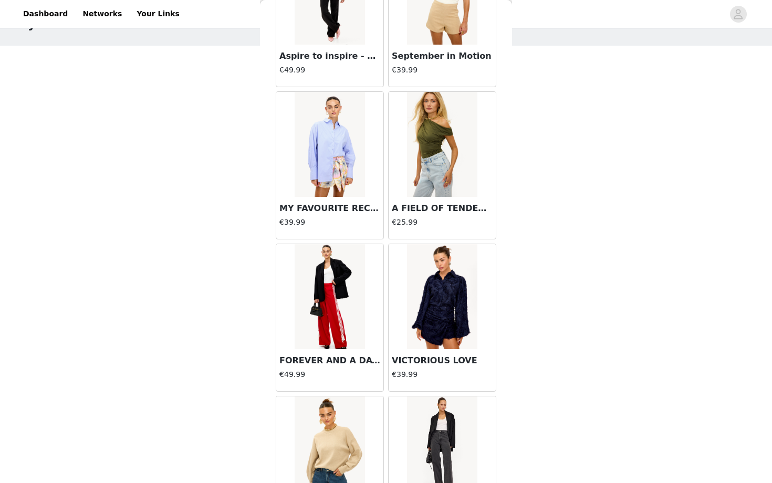
scroll to position [5692, 0]
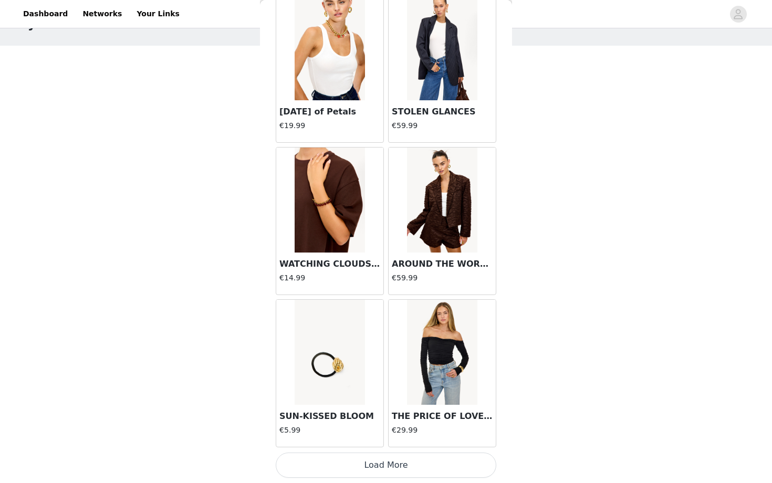
click at [377, 460] on button "Load More" at bounding box center [386, 465] width 221 height 25
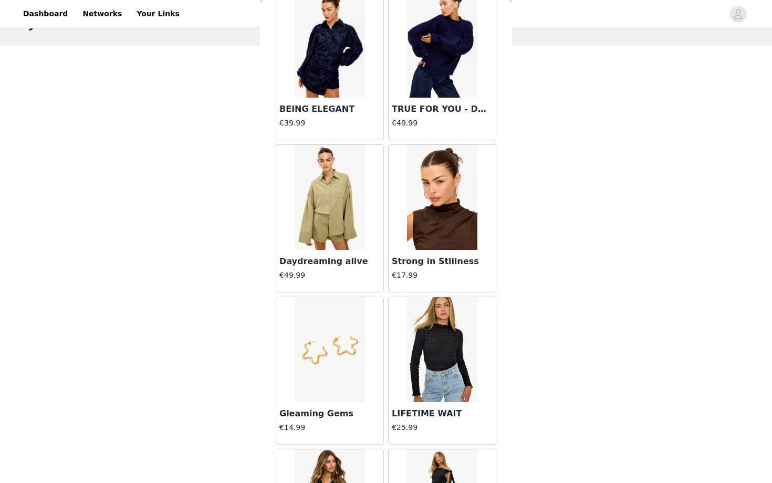
scroll to position [7214, 0]
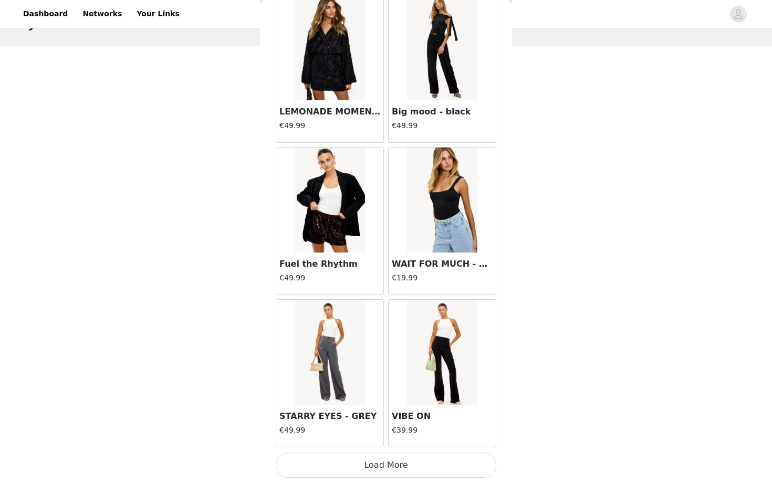
click at [358, 469] on button "Load More" at bounding box center [386, 465] width 221 height 25
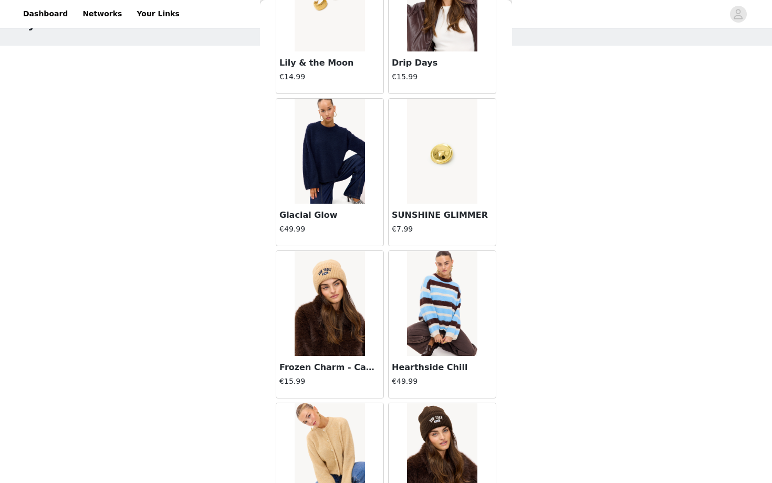
scroll to position [8737, 0]
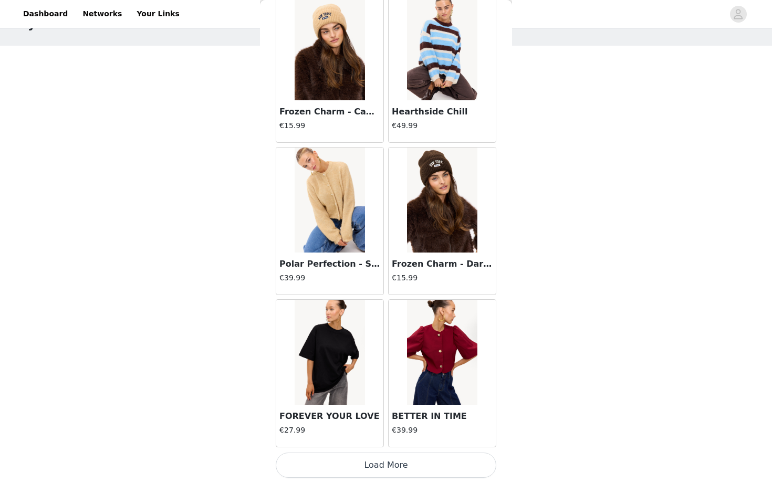
click at [369, 469] on button "Load More" at bounding box center [386, 465] width 221 height 25
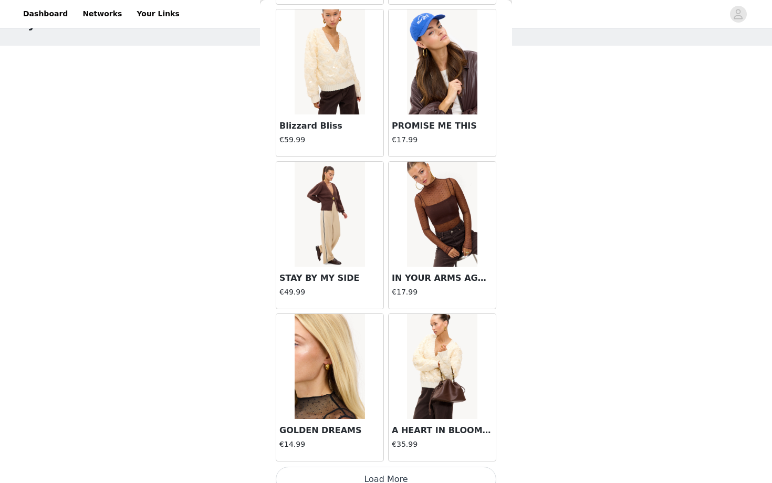
scroll to position [10260, 0]
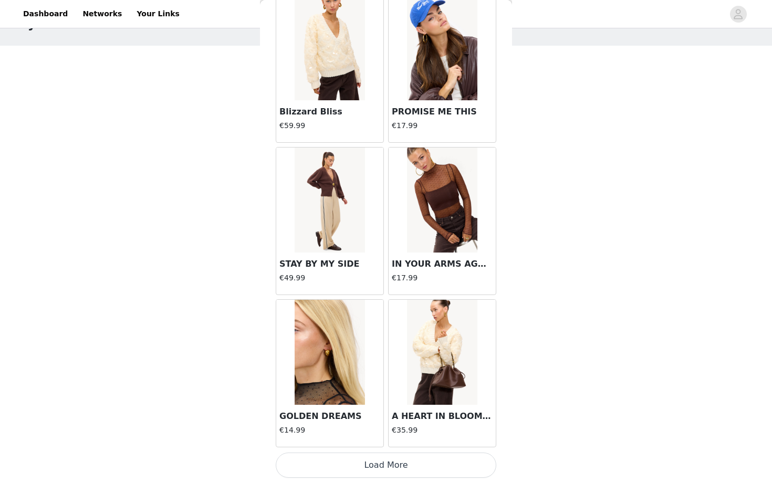
click at [350, 462] on button "Load More" at bounding box center [386, 465] width 221 height 25
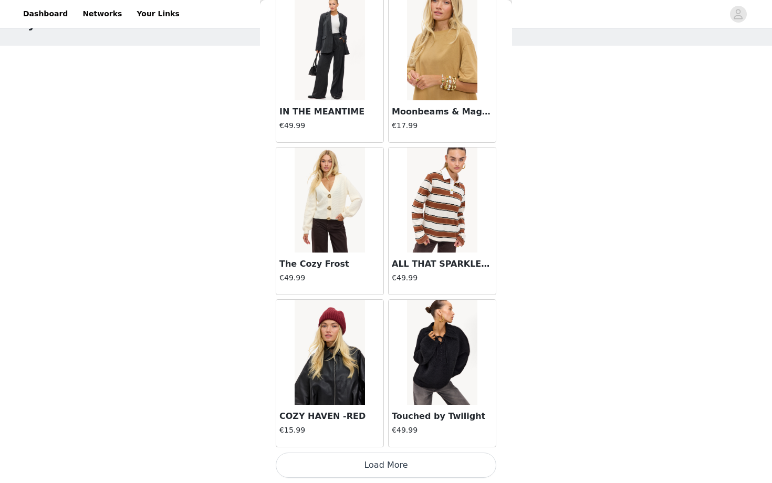
scroll to position [11782, 0]
click at [376, 474] on button "Load More" at bounding box center [386, 465] width 221 height 25
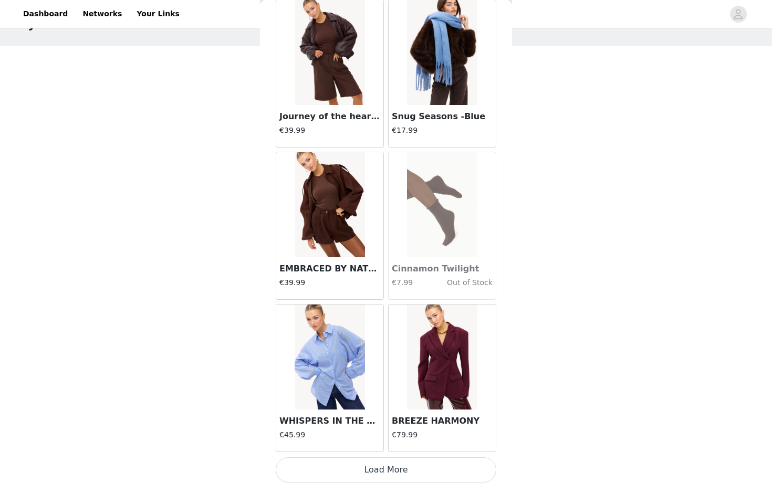
scroll to position [13305, 0]
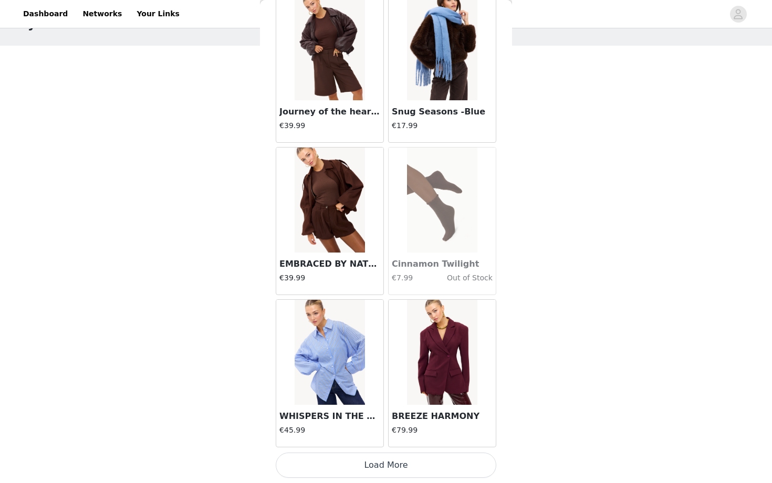
click at [360, 462] on button "Load More" at bounding box center [386, 465] width 221 height 25
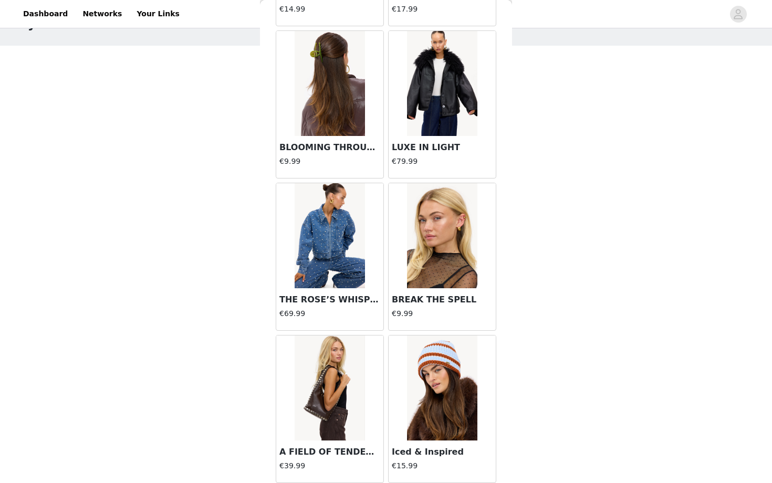
scroll to position [14828, 0]
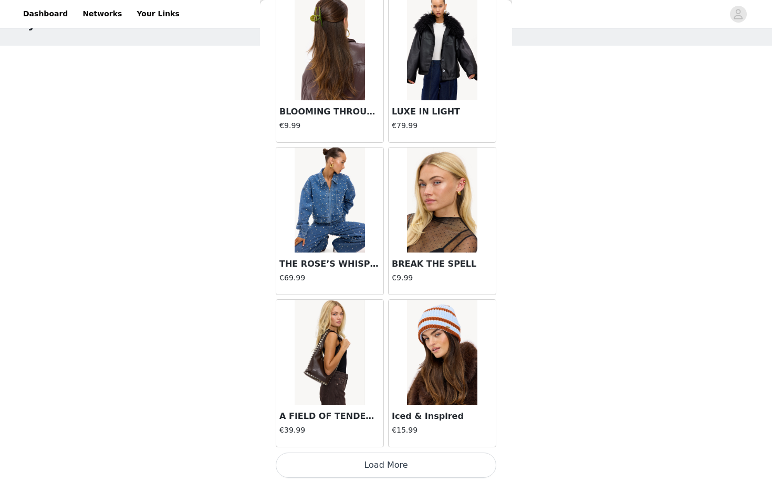
click at [406, 464] on button "Load More" at bounding box center [386, 465] width 221 height 25
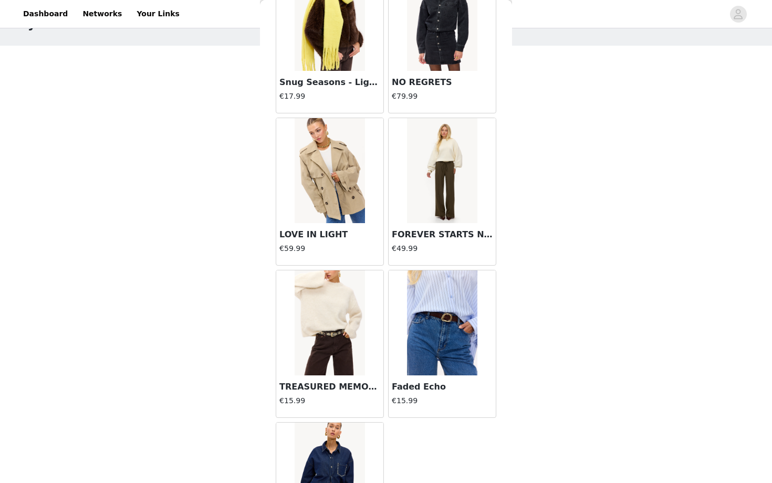
scroll to position [16139, 0]
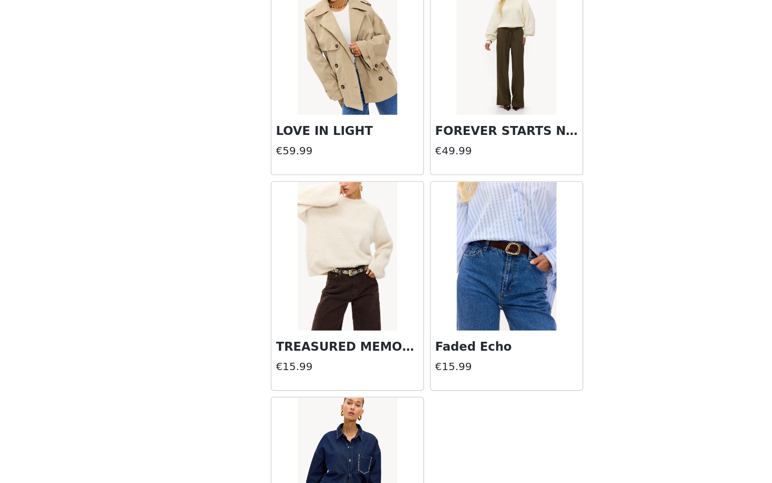
click at [328, 267] on img at bounding box center [330, 258] width 70 height 105
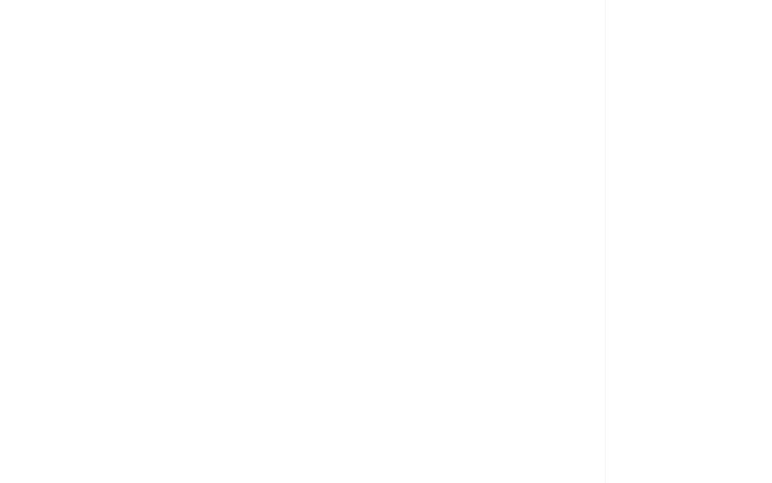
scroll to position [0, 0]
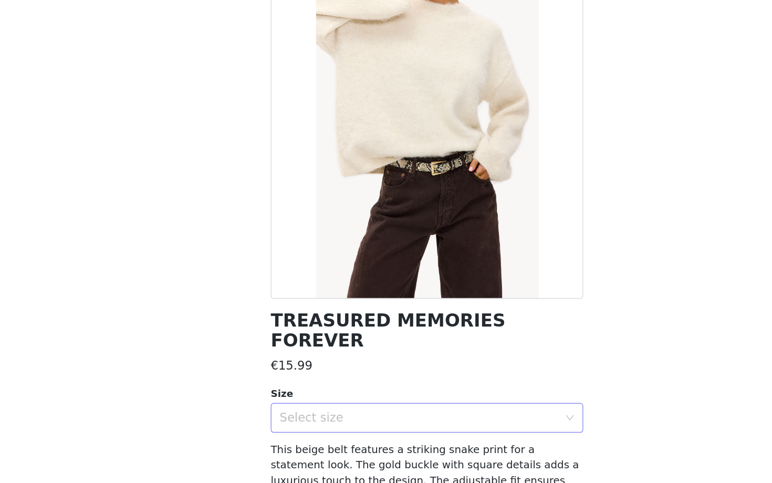
click at [336, 368] on div "Select size" at bounding box center [380, 373] width 196 height 11
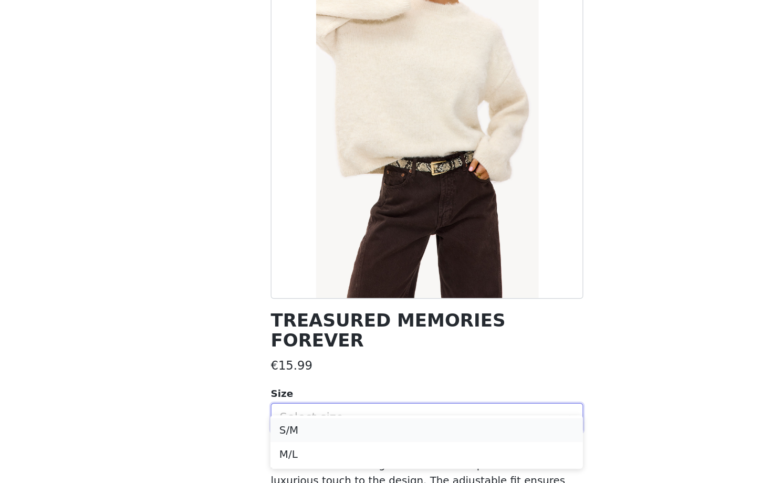
click at [312, 383] on li "S/M" at bounding box center [386, 381] width 221 height 17
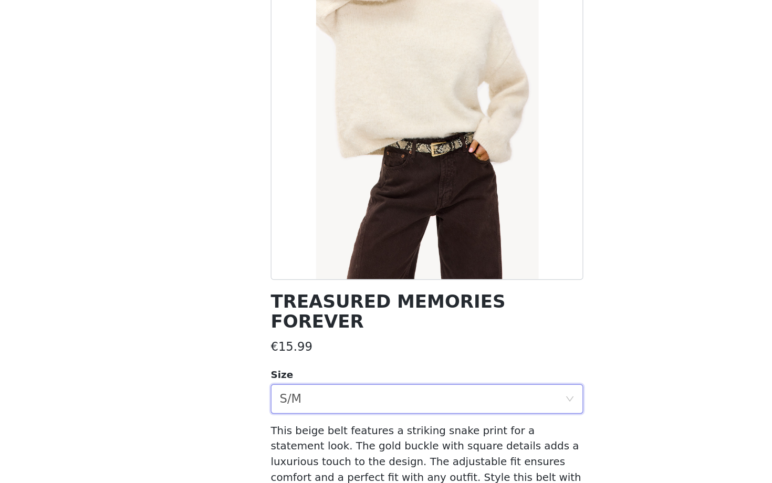
scroll to position [68, 0]
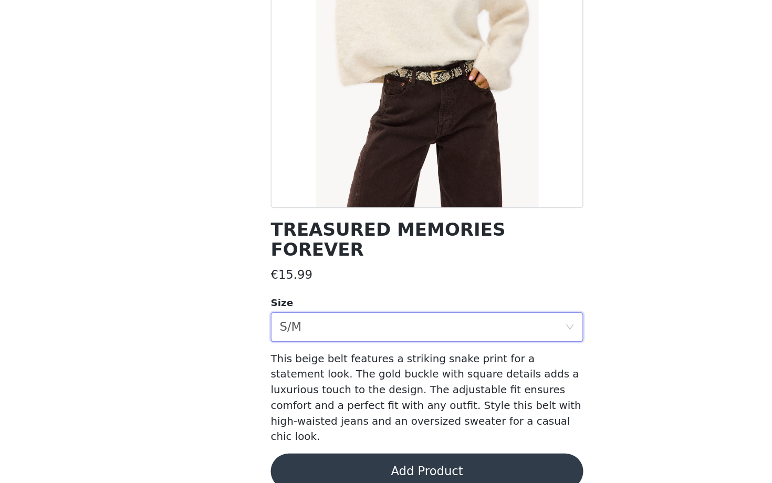
click at [348, 462] on button "Add Product" at bounding box center [386, 474] width 221 height 25
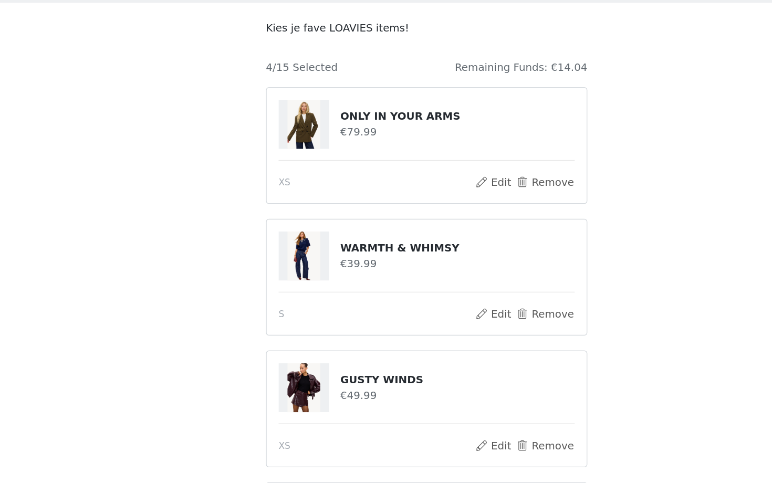
scroll to position [161, 0]
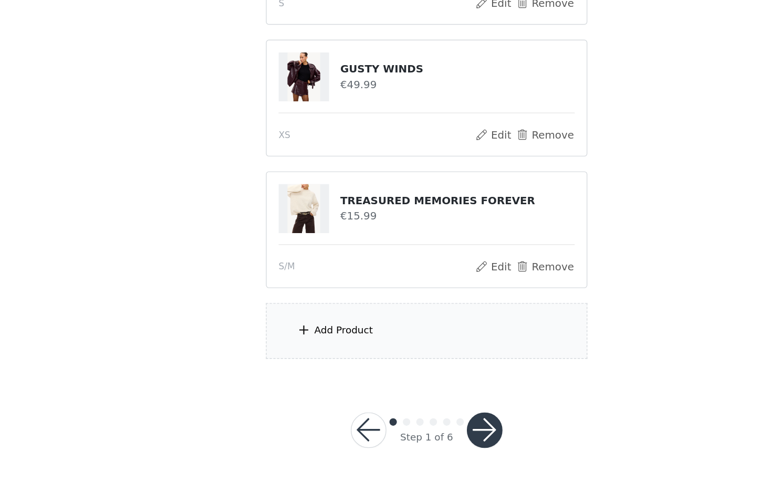
click at [343, 381] on div "Add Product" at bounding box center [386, 375] width 227 height 39
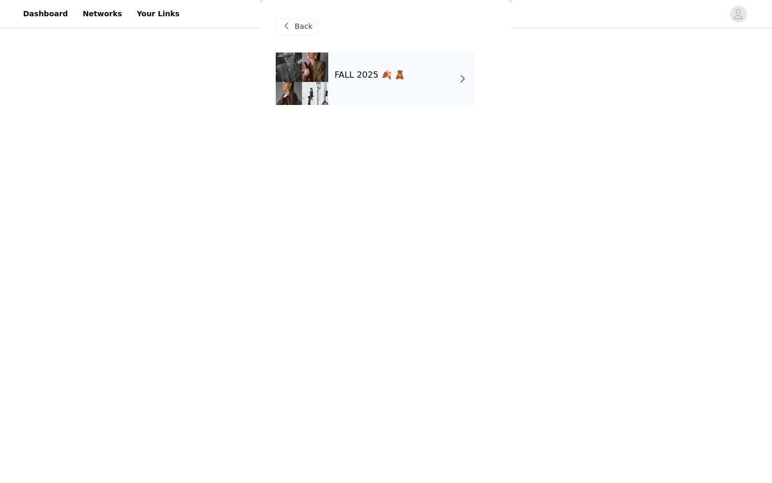
click at [366, 102] on div "FALL 2025 🍂 🧸" at bounding box center [401, 79] width 146 height 53
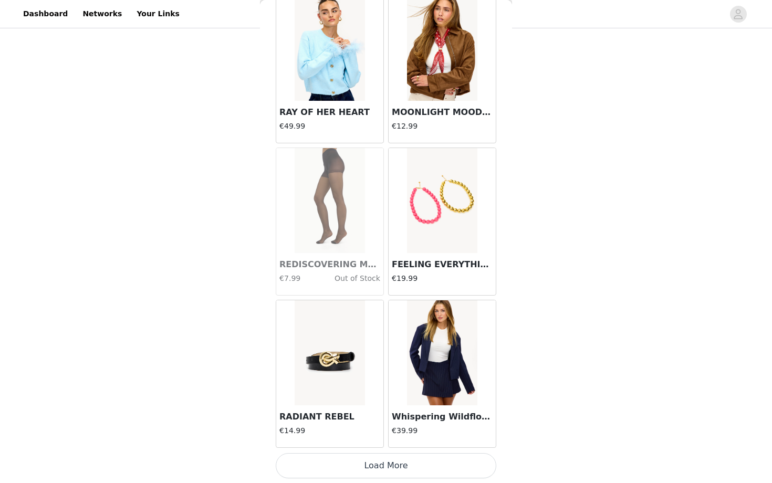
scroll to position [1124, 0]
click at [353, 475] on button "Load More" at bounding box center [386, 465] width 221 height 25
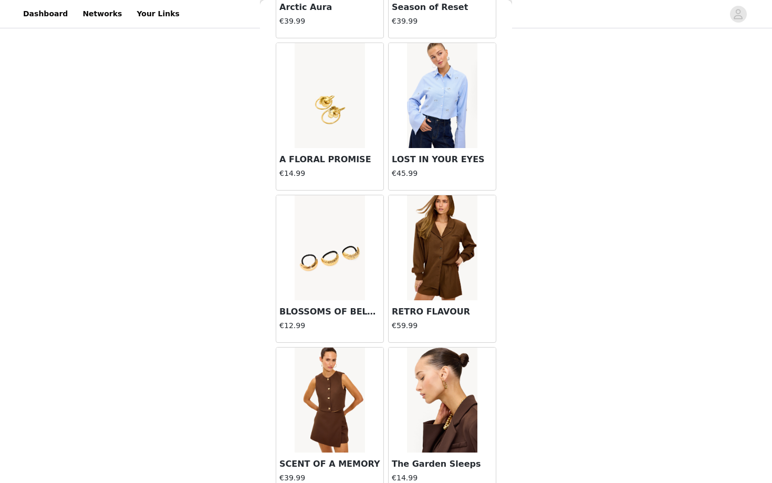
scroll to position [2646, 0]
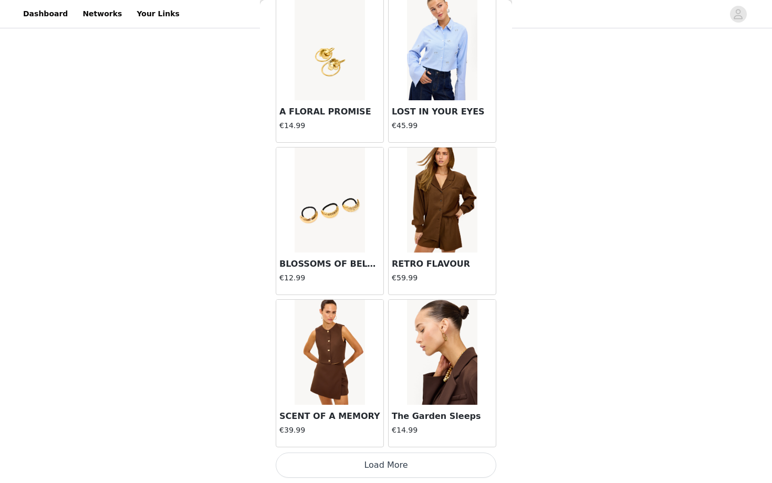
click at [360, 476] on button "Load More" at bounding box center [386, 465] width 221 height 25
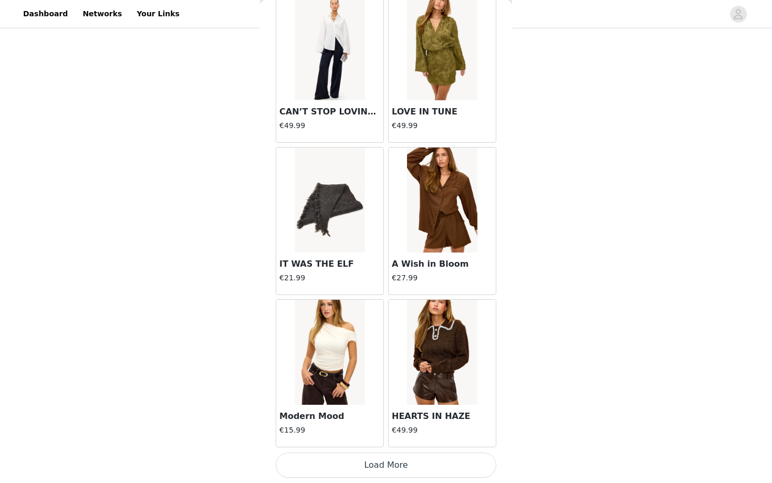
scroll to position [4168, 0]
click at [345, 466] on button "Load More" at bounding box center [386, 465] width 221 height 25
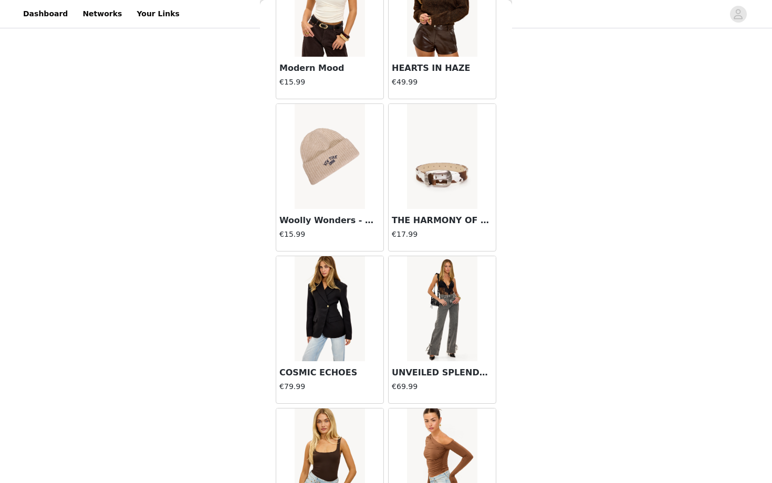
scroll to position [4519, 0]
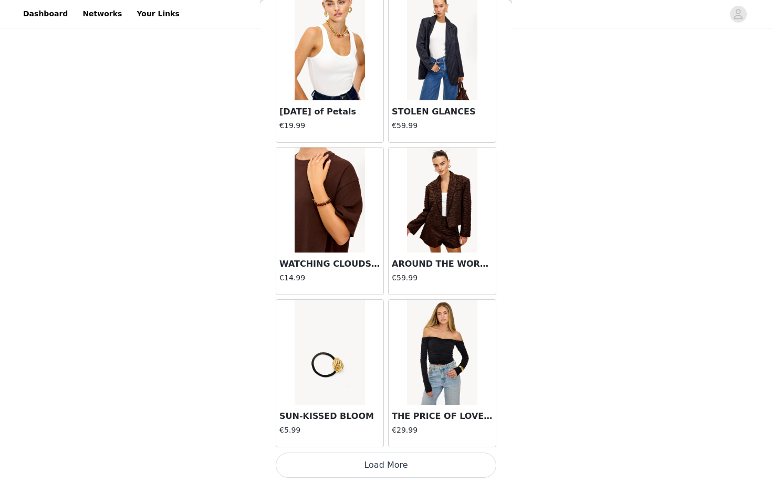
click at [311, 455] on button "Load More" at bounding box center [386, 465] width 221 height 25
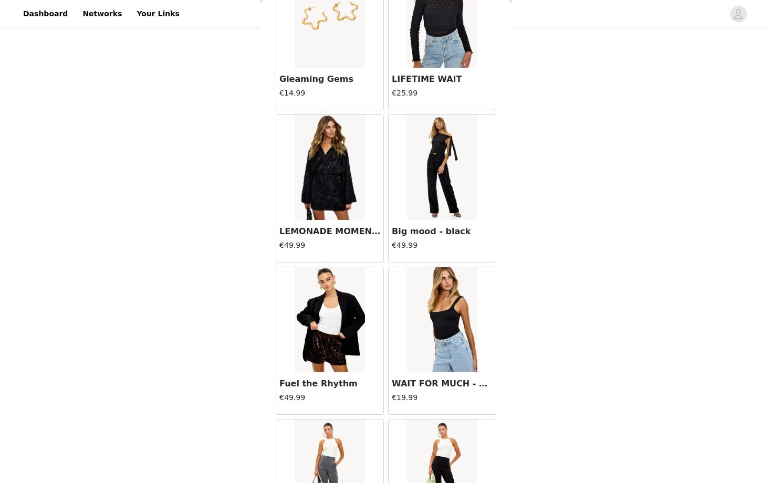
scroll to position [7214, 0]
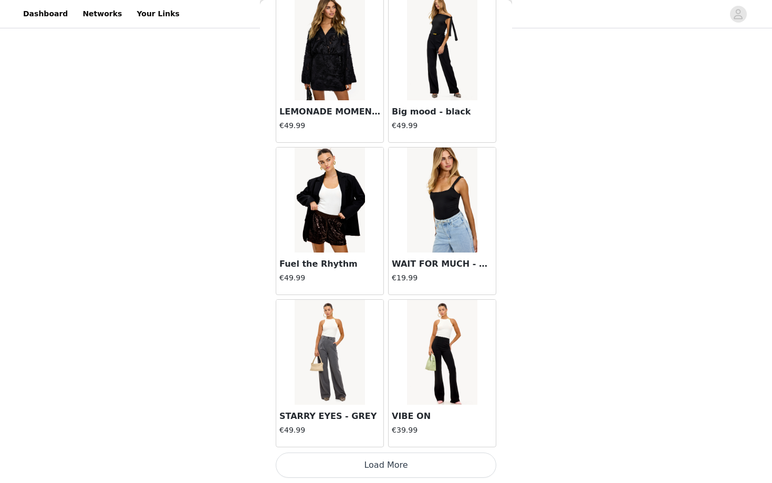
click at [348, 469] on button "Load More" at bounding box center [386, 465] width 221 height 25
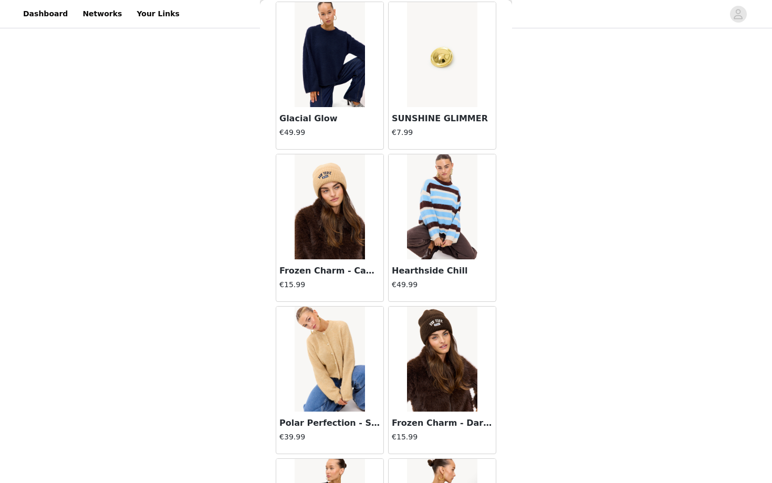
scroll to position [8737, 0]
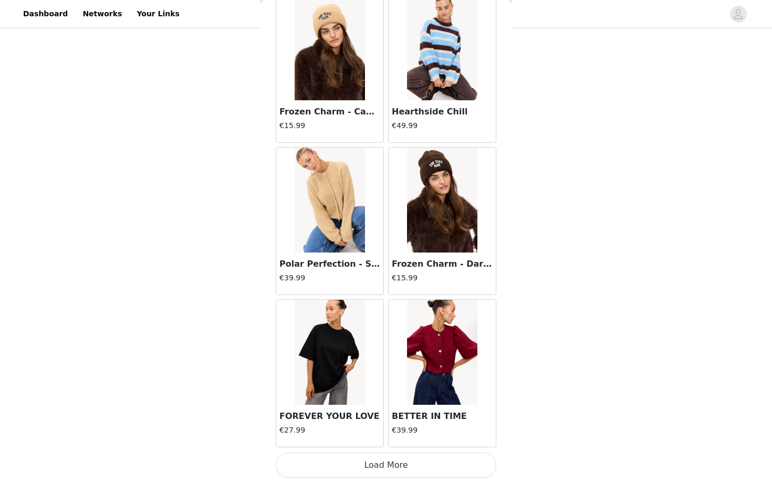
click at [341, 459] on button "Load More" at bounding box center [386, 465] width 221 height 25
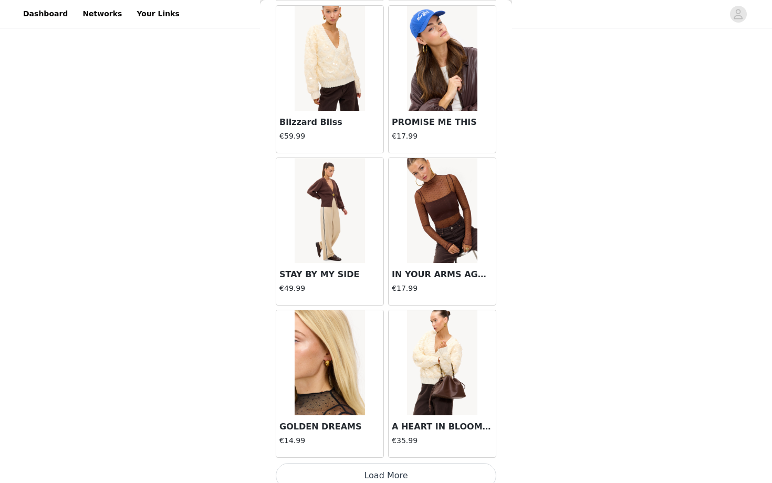
scroll to position [10260, 0]
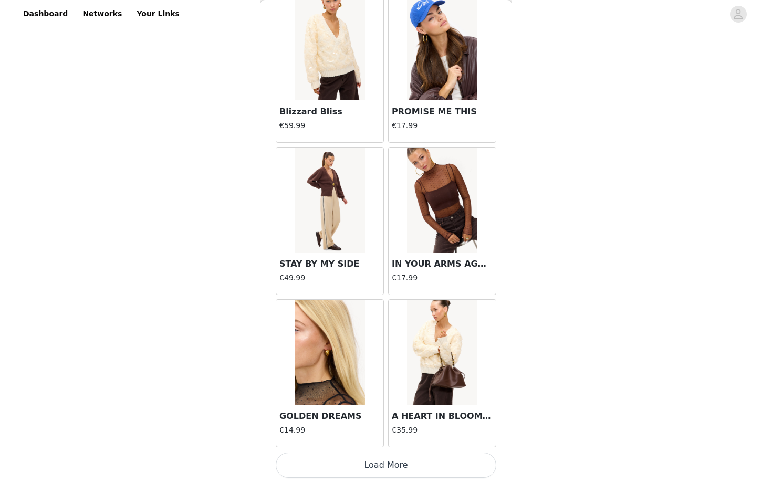
click at [371, 453] on button "Load More" at bounding box center [386, 465] width 221 height 25
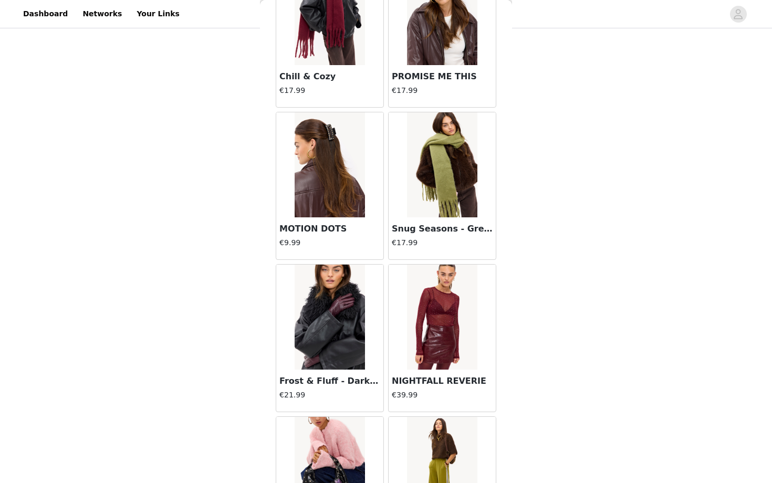
scroll to position [10901, 0]
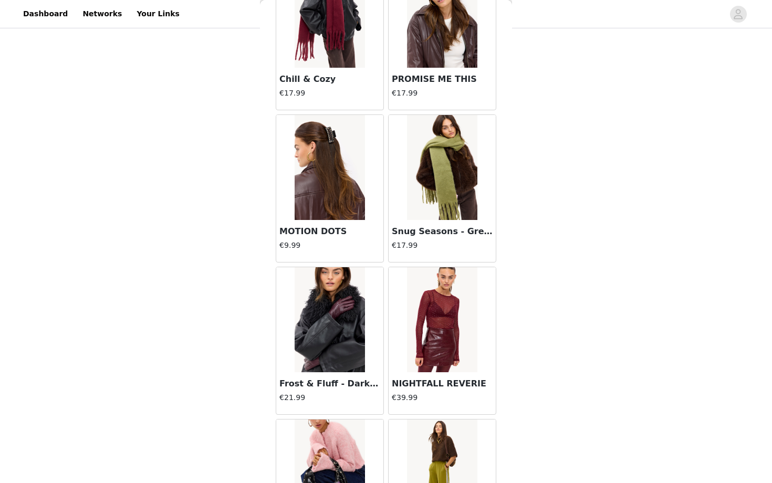
click at [322, 159] on img at bounding box center [330, 167] width 70 height 105
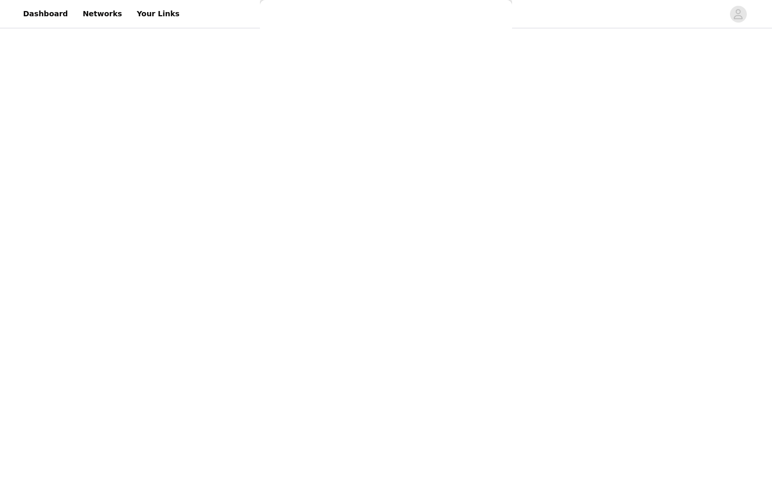
scroll to position [0, 0]
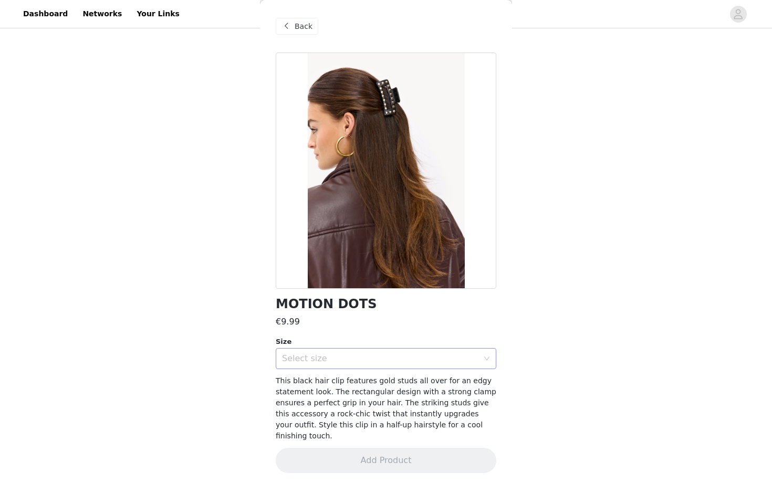
click at [333, 355] on div "Select size" at bounding box center [380, 358] width 196 height 11
click at [326, 379] on li "ONESIZE" at bounding box center [386, 381] width 221 height 17
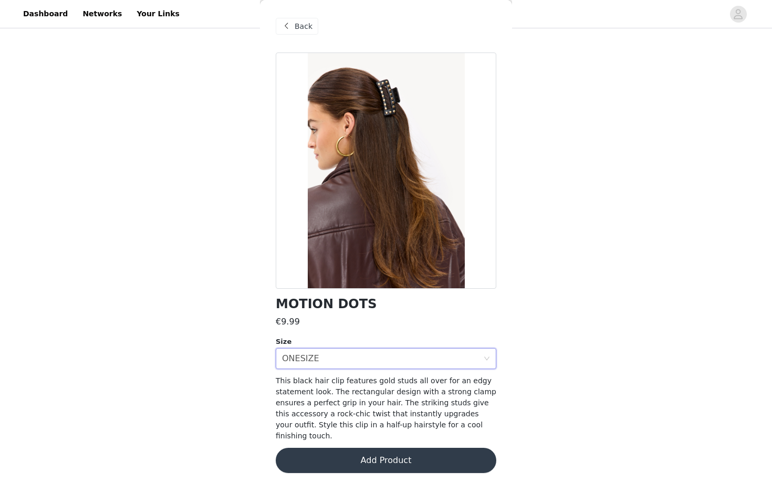
click at [328, 448] on button "Add Product" at bounding box center [386, 460] width 221 height 25
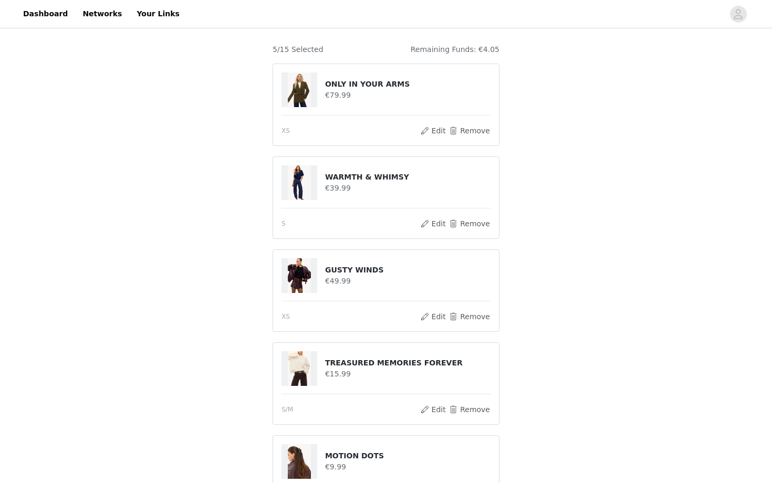
scroll to position [254, 0]
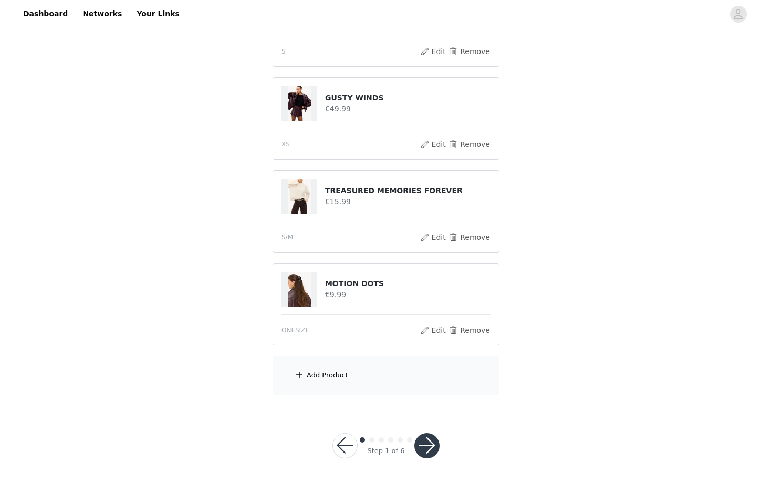
click at [419, 436] on button "button" at bounding box center [426, 445] width 25 height 25
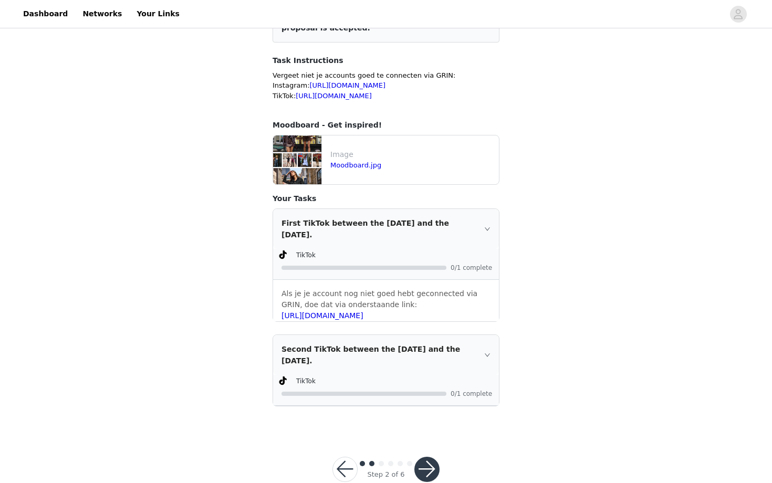
scroll to position [186, 0]
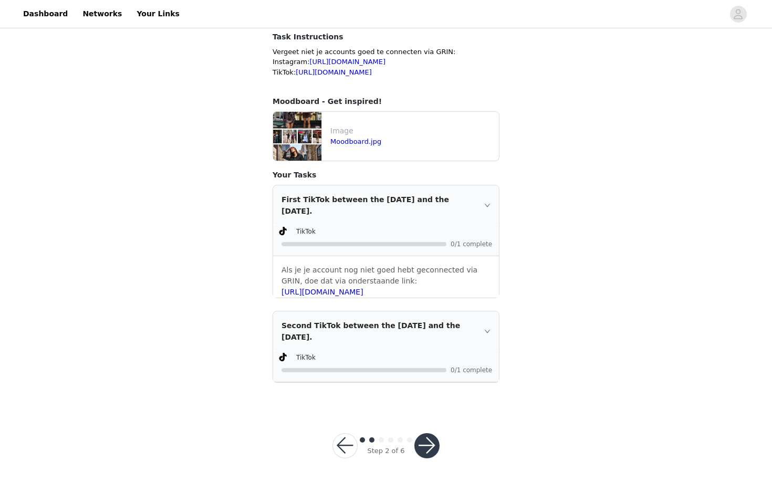
click at [422, 444] on button "button" at bounding box center [426, 445] width 25 height 25
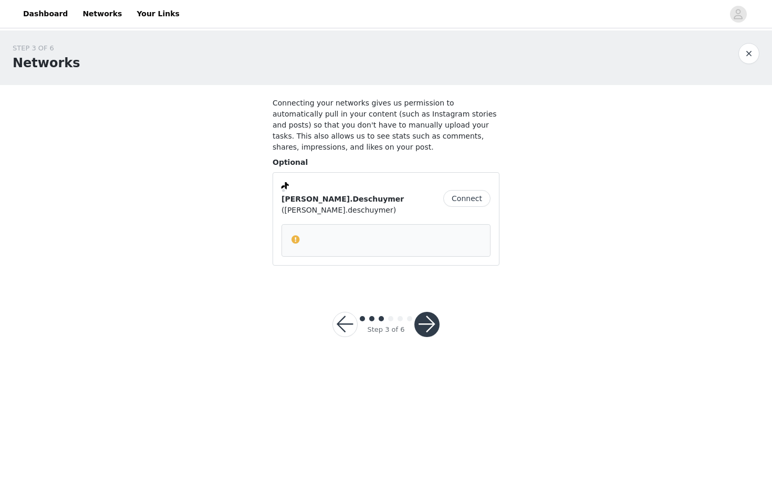
click at [469, 190] on button "Connect" at bounding box center [466, 198] width 47 height 17
click at [427, 312] on button "button" at bounding box center [426, 324] width 25 height 25
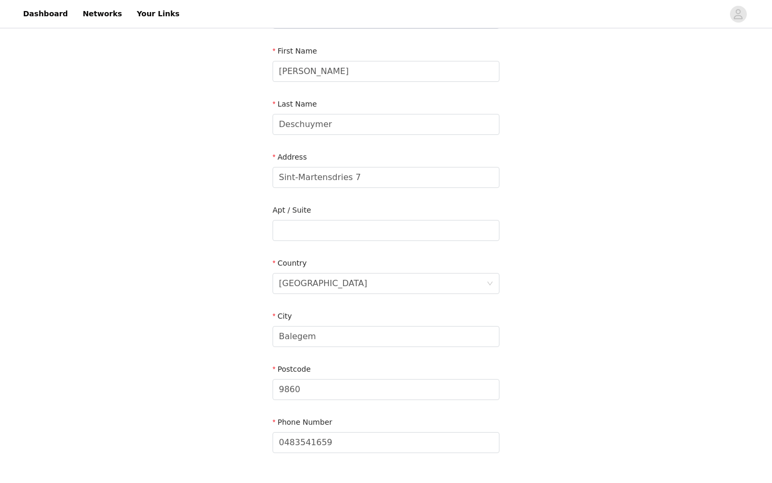
scroll to position [191, 0]
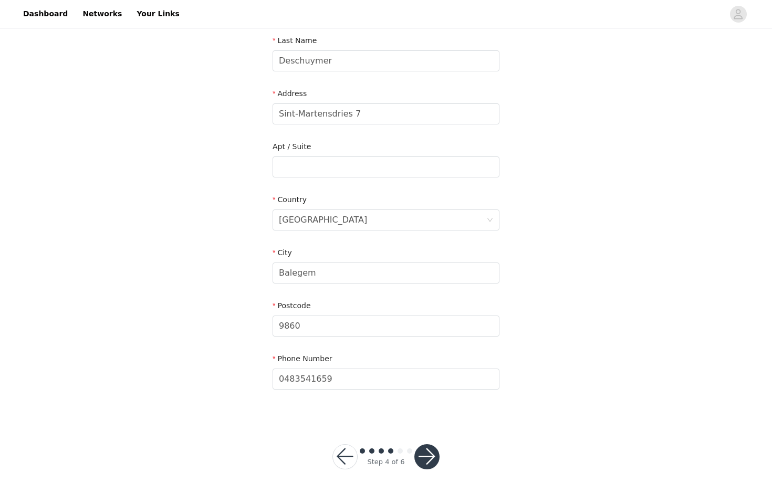
click at [341, 444] on button "button" at bounding box center [344, 456] width 25 height 25
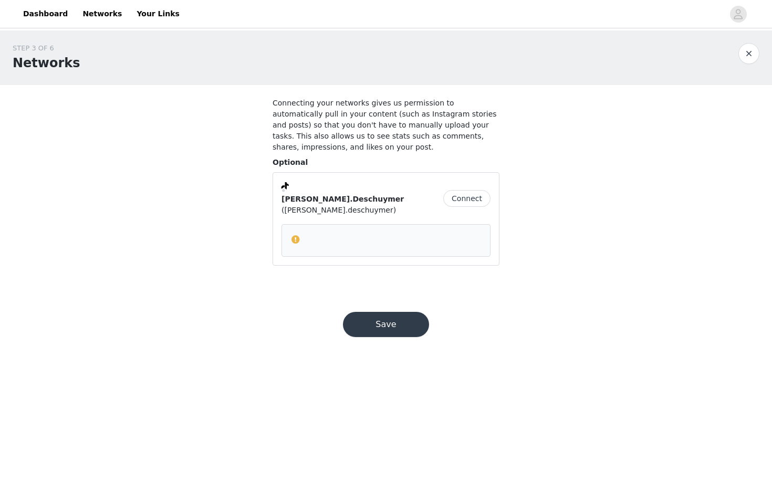
click at [465, 190] on button "Connect" at bounding box center [466, 198] width 47 height 17
click at [368, 312] on button "Save" at bounding box center [386, 324] width 86 height 25
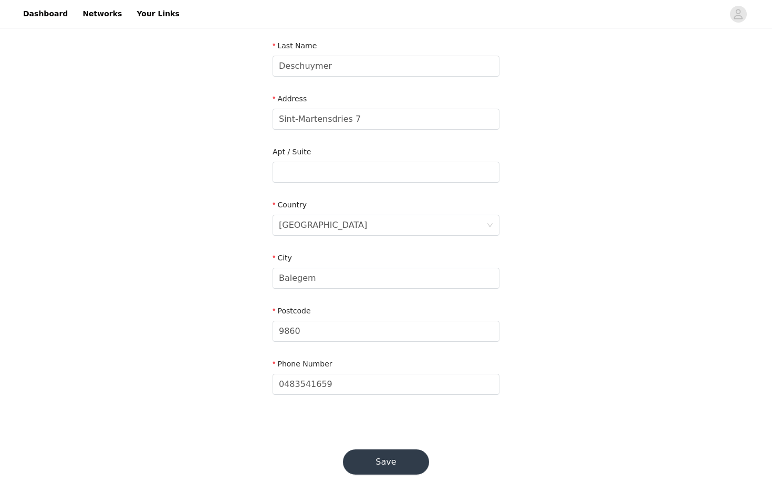
scroll to position [191, 0]
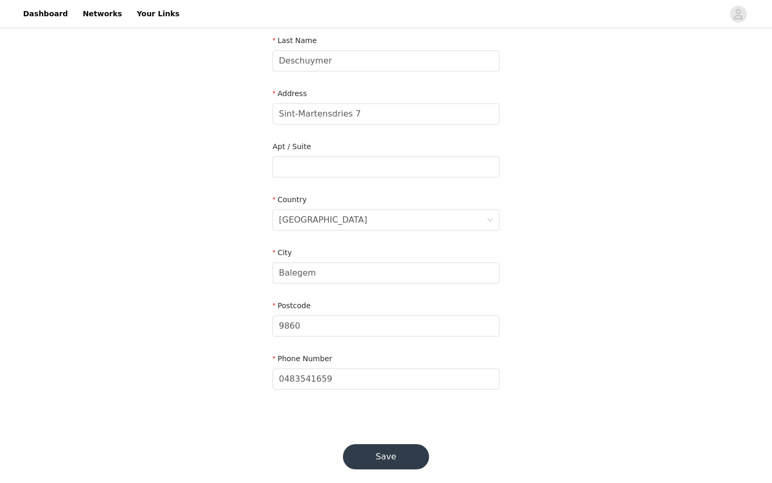
click at [372, 451] on button "Save" at bounding box center [386, 456] width 86 height 25
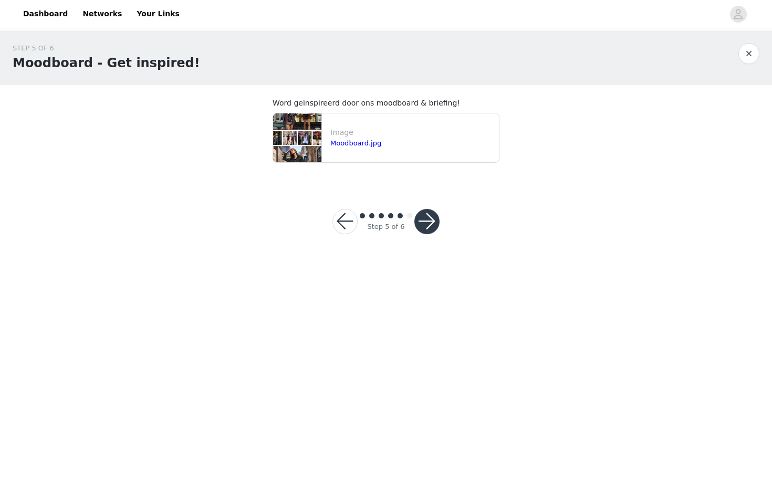
click at [418, 219] on button "button" at bounding box center [426, 221] width 25 height 25
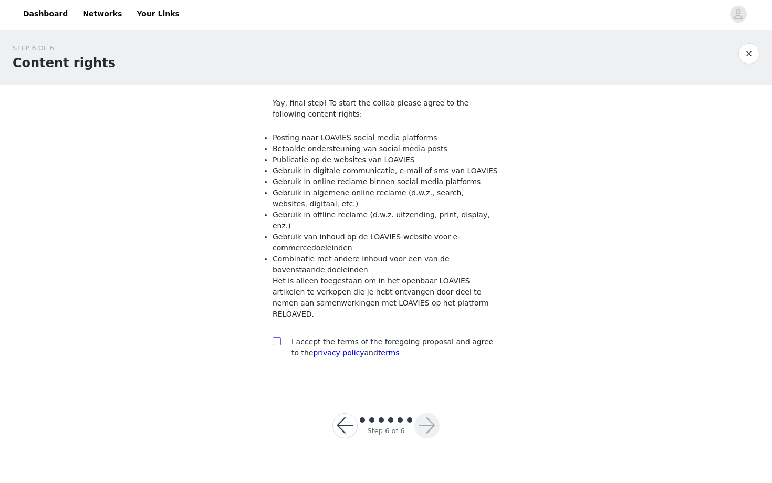
click at [277, 337] on input "checkbox" at bounding box center [276, 340] width 7 height 7
checkbox input "true"
click at [422, 413] on button "button" at bounding box center [426, 425] width 25 height 25
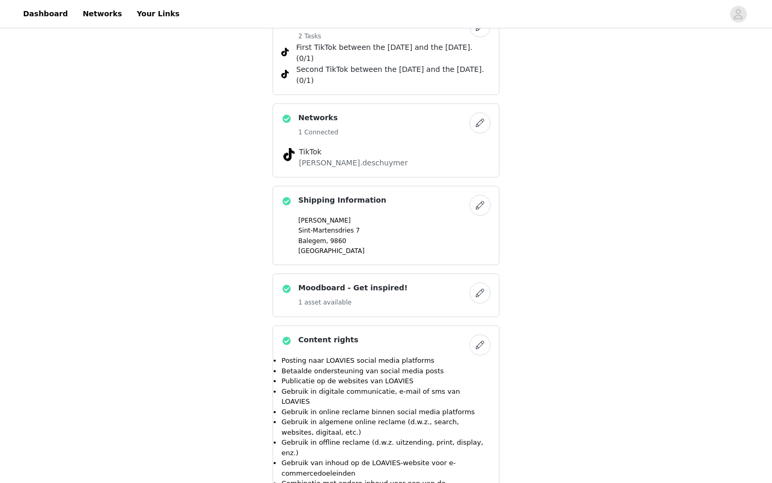
scroll to position [663, 0]
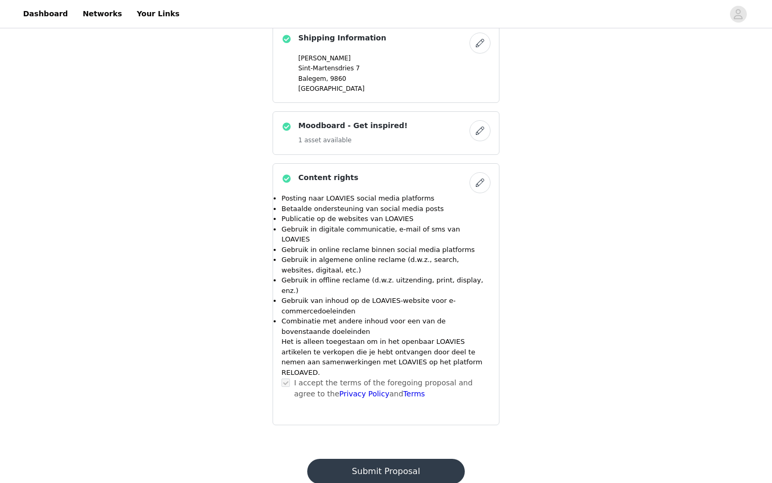
click at [408, 459] on button "Submit Proposal" at bounding box center [385, 471] width 157 height 25
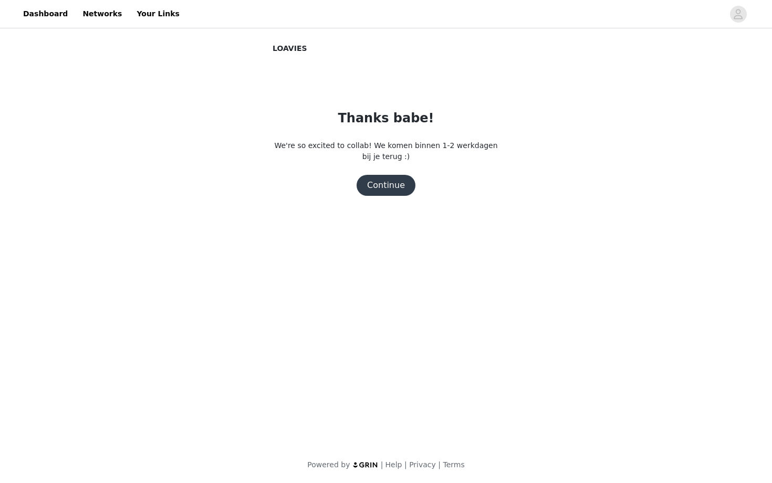
scroll to position [0, 0]
click at [392, 192] on button "Continue" at bounding box center [386, 185] width 59 height 21
